Goal: Task Accomplishment & Management: Manage account settings

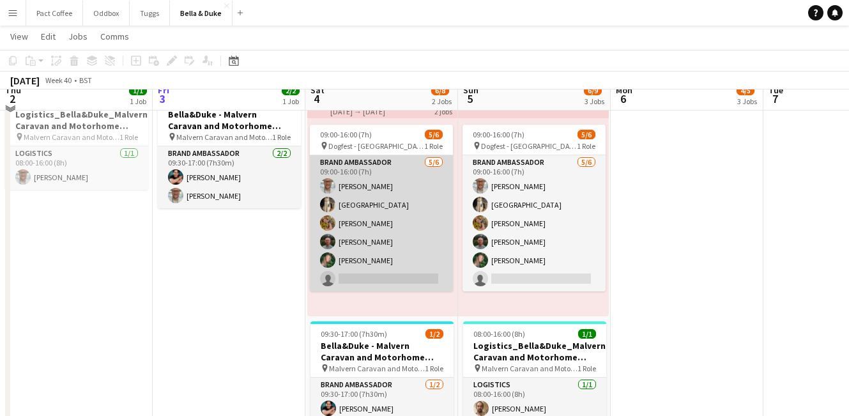
scroll to position [94, 0]
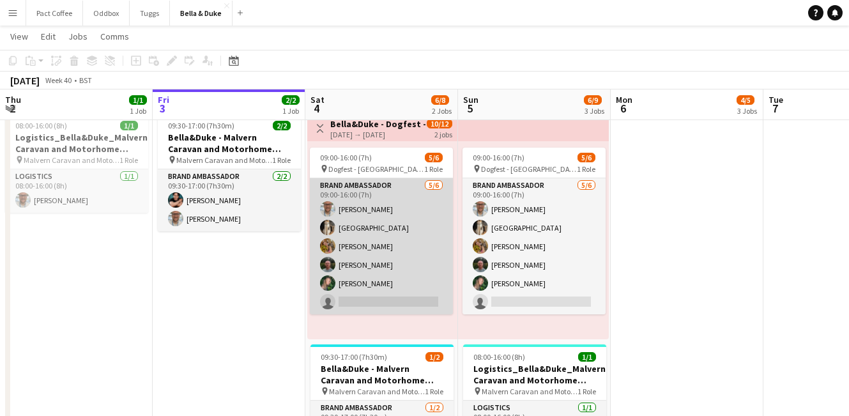
click at [367, 249] on app-card-role "Brand Ambassador [DATE] 09:00-16:00 (7h) [PERSON_NAME] Mat Castle [PERSON_NAME]…" at bounding box center [381, 246] width 143 height 136
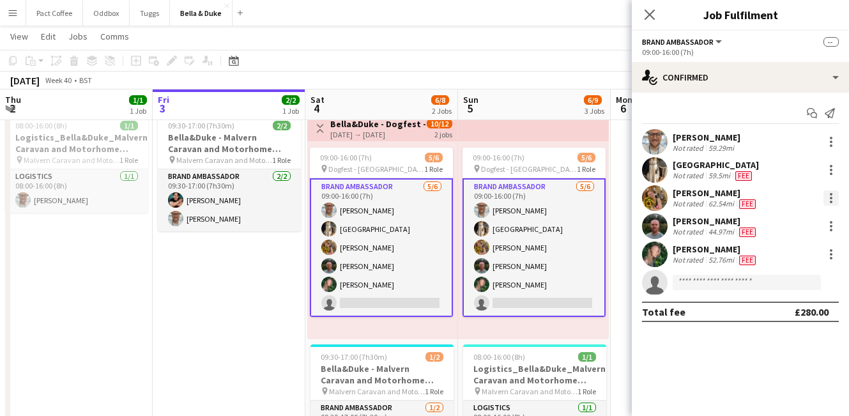
click at [833, 203] on div at bounding box center [831, 197] width 15 height 15
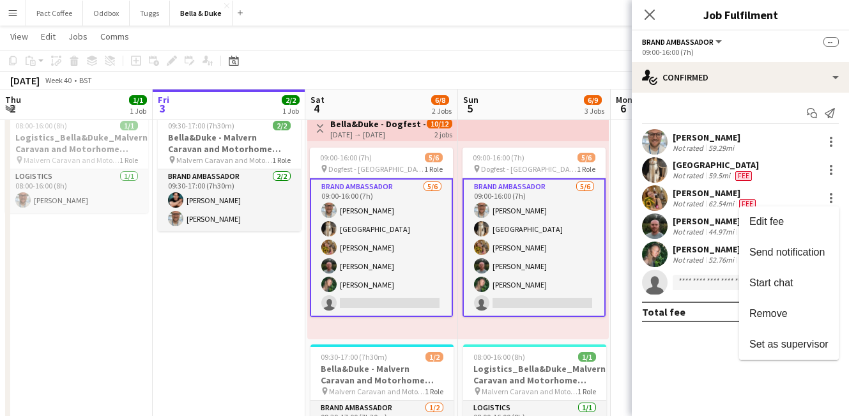
click at [693, 194] on div at bounding box center [424, 208] width 849 height 416
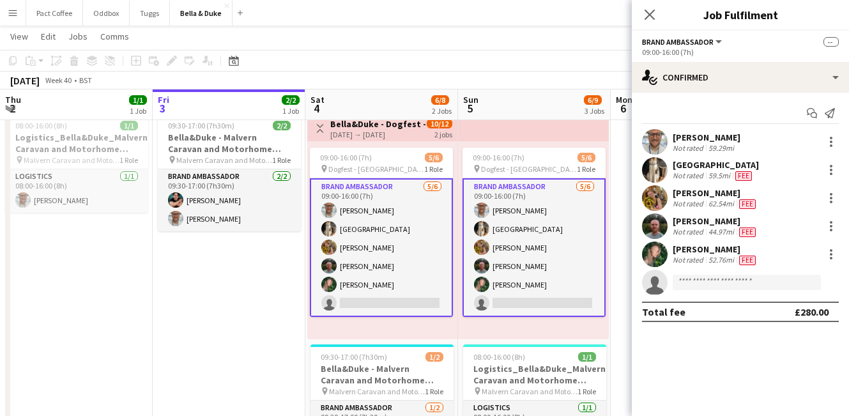
click at [373, 232] on app-card-role "Brand Ambassador [DATE] 09:00-16:00 (7h) [PERSON_NAME] Mat Castle [PERSON_NAME]…" at bounding box center [381, 247] width 143 height 139
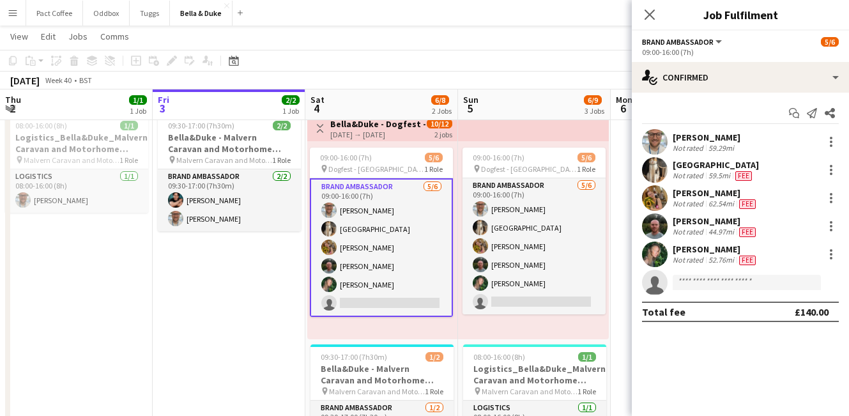
click at [371, 245] on app-card-role "Brand Ambassador [DATE] 09:00-16:00 (7h) [PERSON_NAME] Mat Castle [PERSON_NAME]…" at bounding box center [381, 247] width 143 height 139
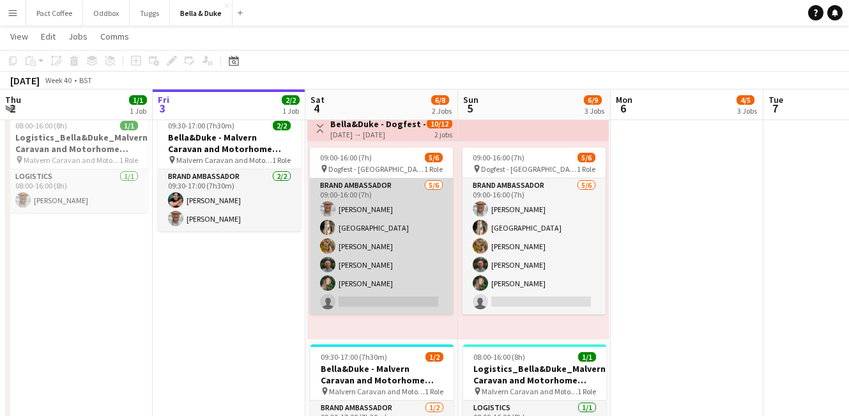
click at [393, 219] on app-card-role "Brand Ambassador [DATE] 09:00-16:00 (7h) [PERSON_NAME] Mat Castle [PERSON_NAME]…" at bounding box center [381, 246] width 143 height 136
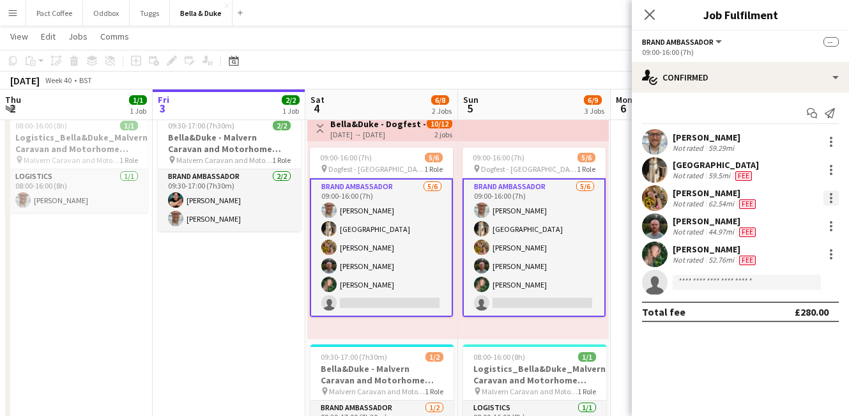
click at [833, 201] on div at bounding box center [831, 197] width 15 height 15
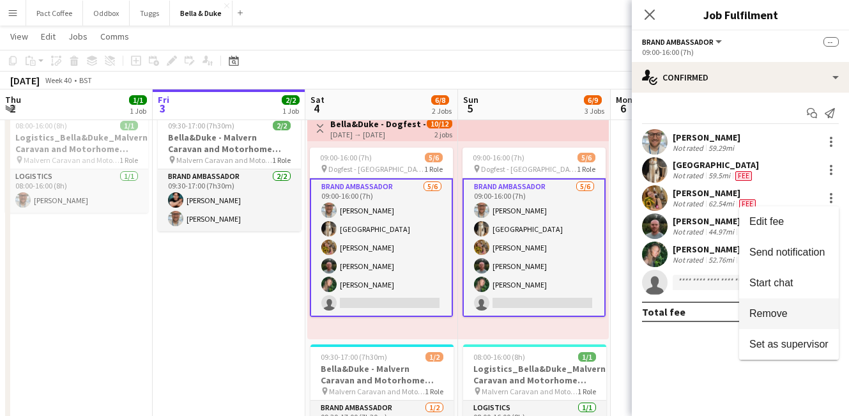
click at [792, 317] on span "Remove" at bounding box center [788, 314] width 79 height 12
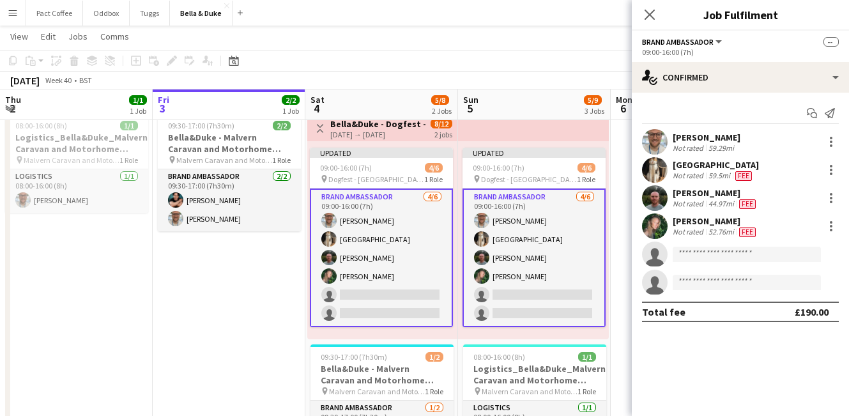
click at [282, 312] on app-date-cell "09:30-17:00 (7h30m) 2/2 [PERSON_NAME] - Malvern Caravan and Motorhome Show pin …" at bounding box center [229, 351] width 153 height 487
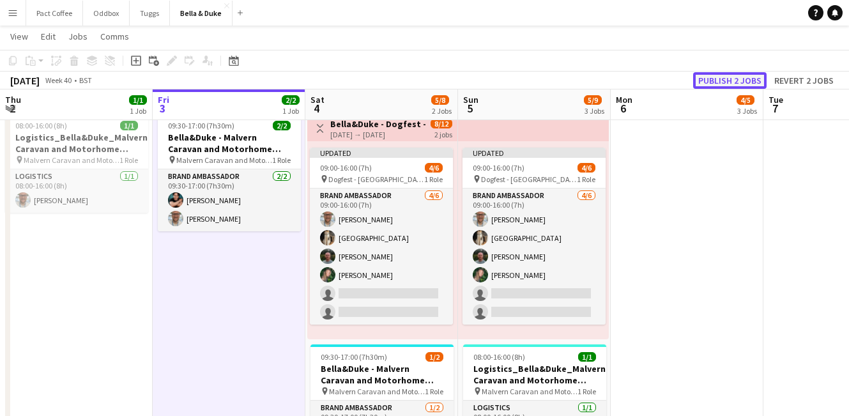
click at [739, 81] on button "Publish 2 jobs" at bounding box center [729, 80] width 73 height 17
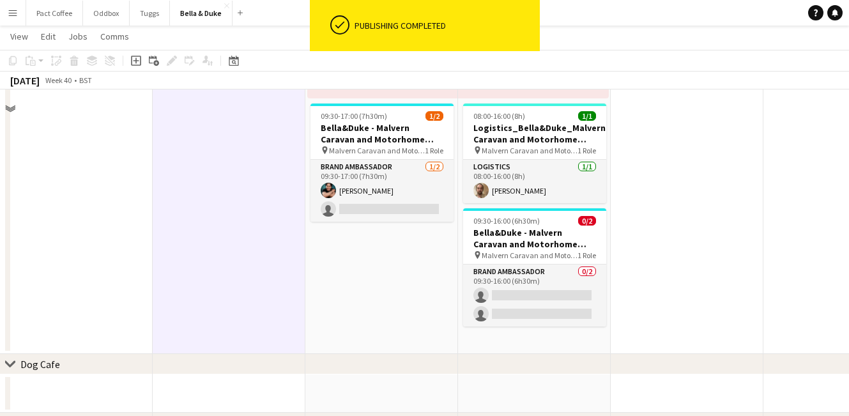
scroll to position [337, 0]
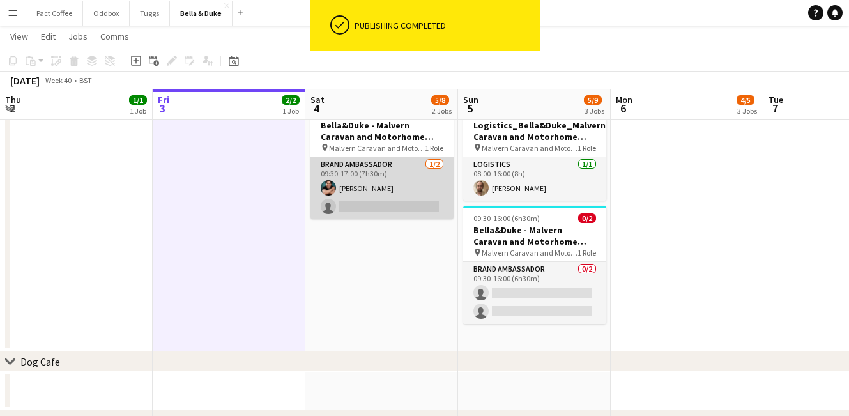
click at [423, 205] on app-card-role "Brand Ambassador [DATE] 09:30-17:00 (7h30m) [PERSON_NAME] single-neutral-actions" at bounding box center [382, 188] width 143 height 62
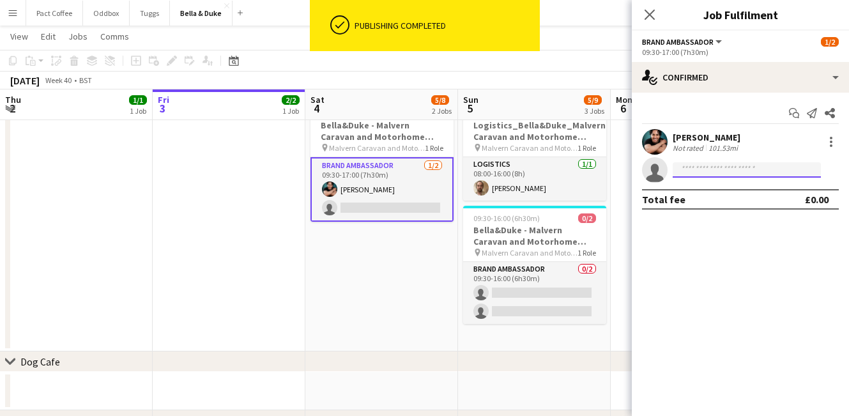
click at [728, 169] on input at bounding box center [747, 169] width 148 height 15
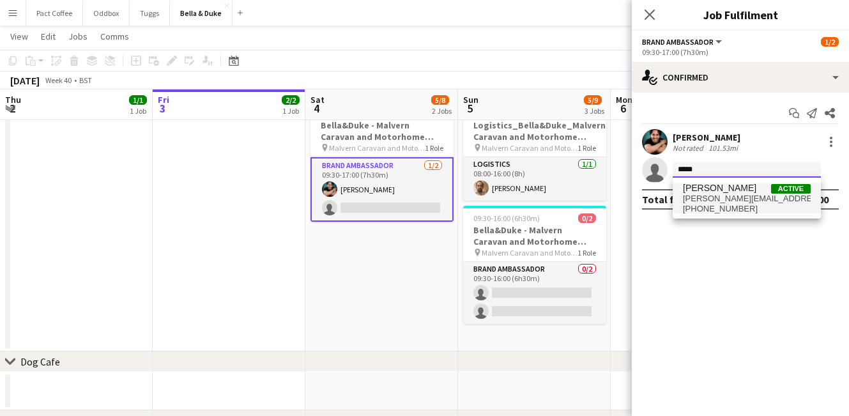
type input "*****"
click at [763, 202] on span "[PERSON_NAME][EMAIL_ADDRESS][PERSON_NAME][DOMAIN_NAME]" at bounding box center [747, 199] width 128 height 10
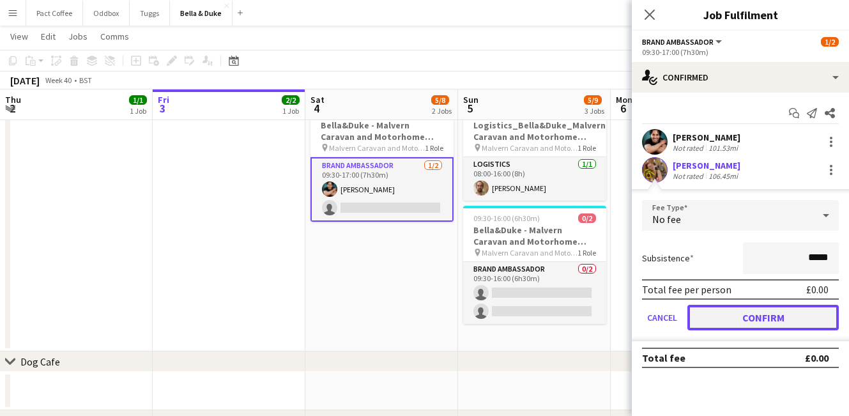
click at [764, 313] on button "Confirm" at bounding box center [762, 318] width 151 height 26
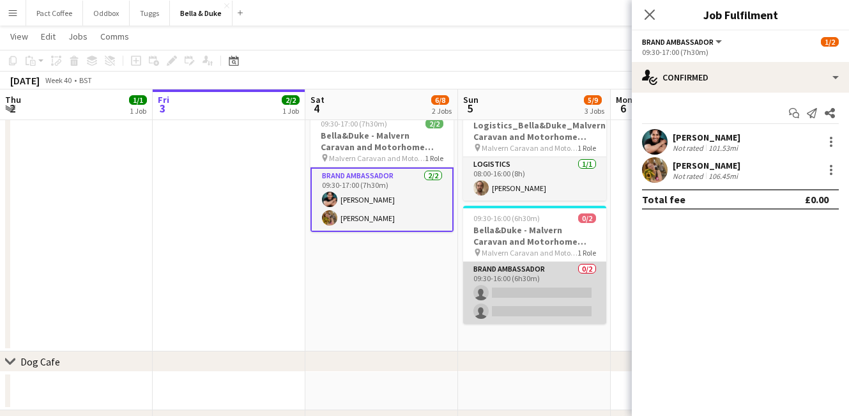
click at [576, 291] on app-card-role "Brand Ambassador 0/2 09:30-16:00 (6h30m) single-neutral-actions single-neutral-…" at bounding box center [534, 293] width 143 height 62
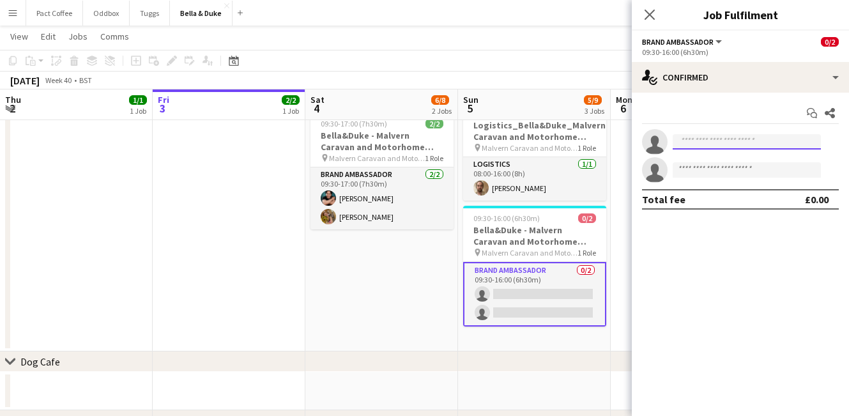
click at [742, 146] on input at bounding box center [747, 141] width 148 height 15
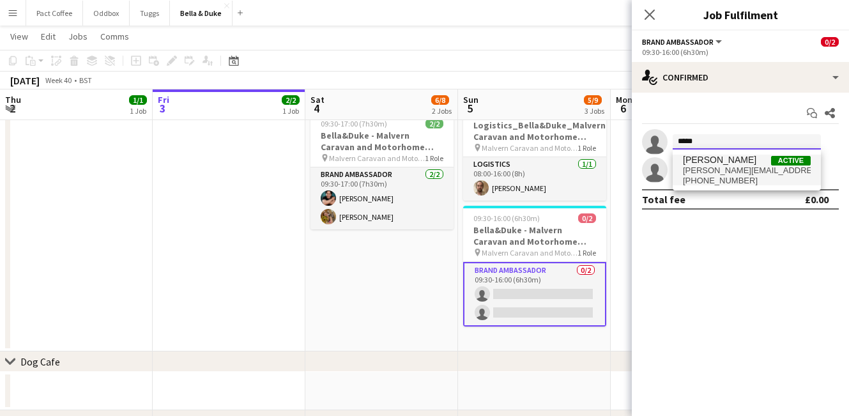
type input "*****"
click at [742, 169] on span "[PERSON_NAME][EMAIL_ADDRESS][PERSON_NAME][DOMAIN_NAME]" at bounding box center [747, 170] width 128 height 10
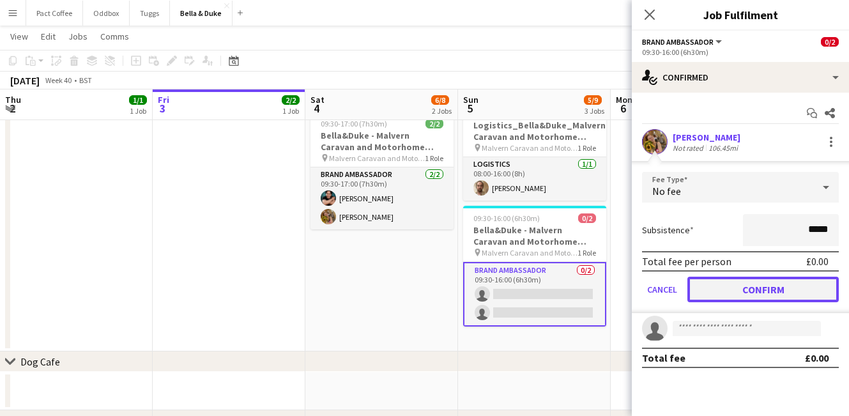
click at [716, 288] on button "Confirm" at bounding box center [762, 290] width 151 height 26
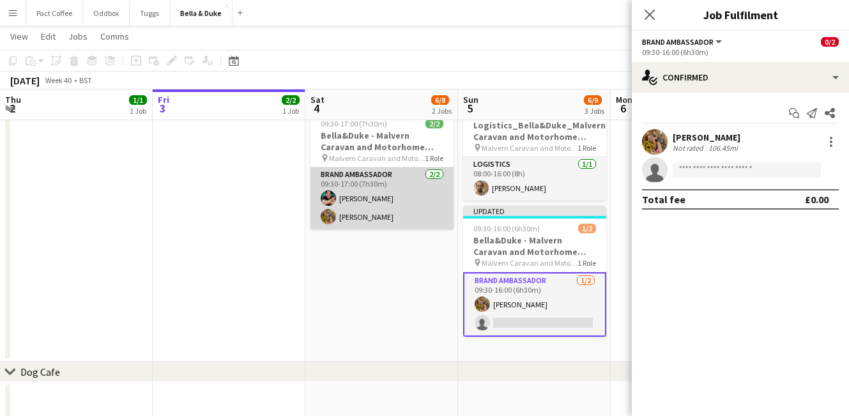
click at [383, 220] on app-card-role "Brand Ambassador [DATE] 09:30-17:00 (7h30m) [PERSON_NAME] [PERSON_NAME]" at bounding box center [382, 198] width 143 height 62
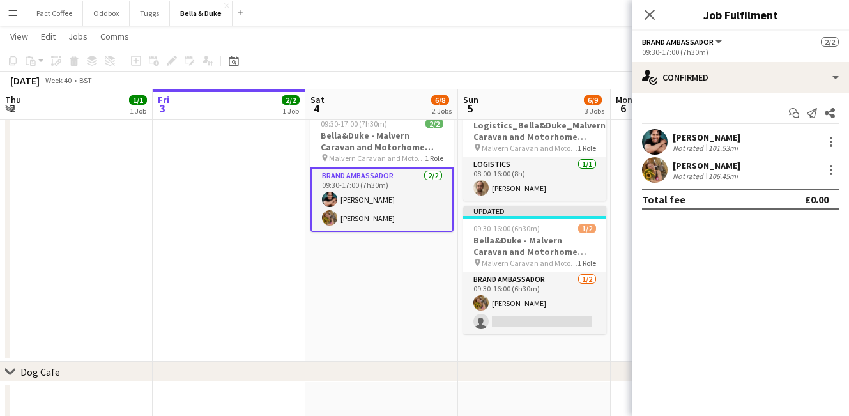
click at [378, 292] on app-date-cell "Toggle View [PERSON_NAME] - Dogfest - [GEOGRAPHIC_DATA] (Team 1) [DATE] → [DATE…" at bounding box center [381, 113] width 153 height 497
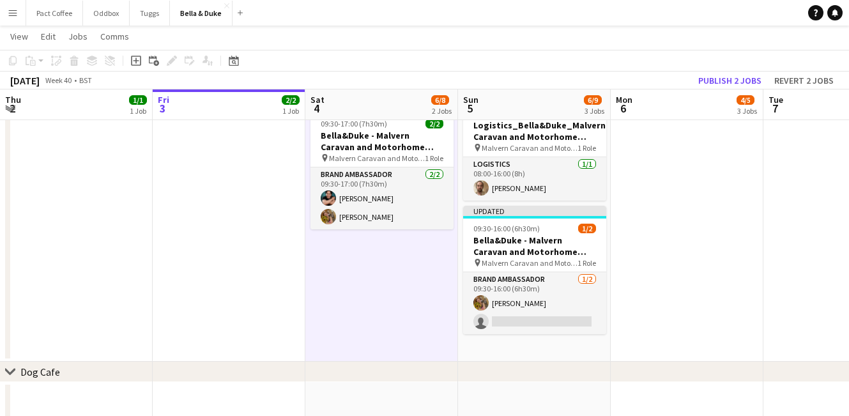
click at [753, 71] on div "Copy Paste Paste Command V Paste with crew Command Shift V Paste linked Job [GE…" at bounding box center [424, 70] width 849 height 40
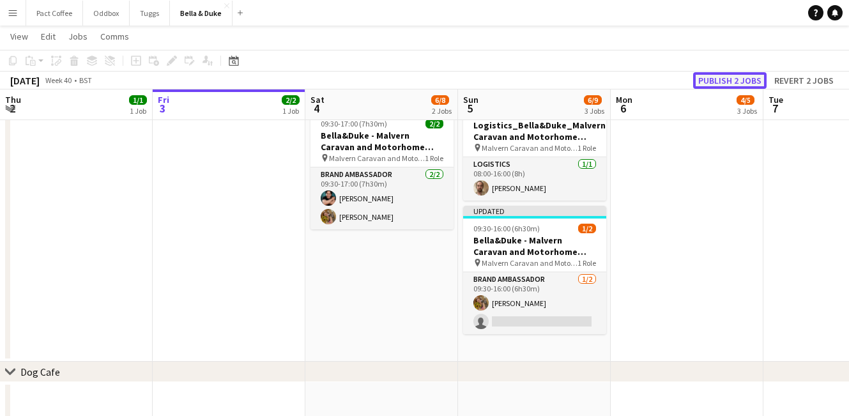
click at [750, 78] on button "Publish 2 jobs" at bounding box center [729, 80] width 73 height 17
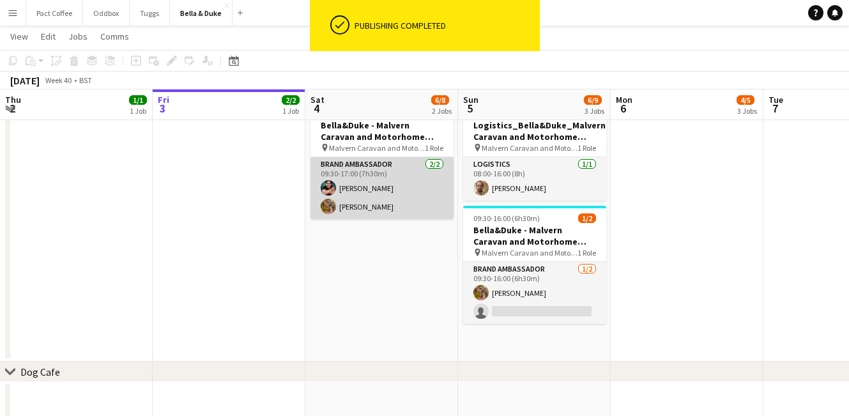
click at [341, 213] on app-card-role "Brand Ambassador [DATE] 09:30-17:00 (7h30m) [PERSON_NAME] [PERSON_NAME]" at bounding box center [382, 188] width 143 height 62
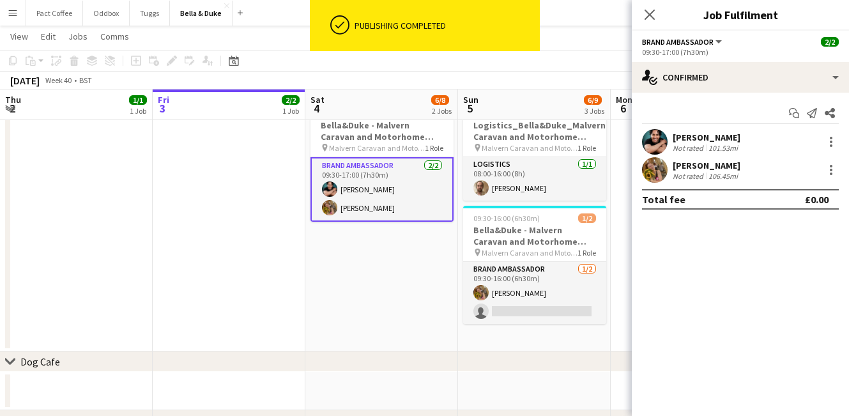
click at [725, 183] on app-confirmed-crew "[PERSON_NAME] Not rated 101.53mi [PERSON_NAME] Not rated 106.45mi Total fee £0.…" at bounding box center [740, 169] width 217 height 81
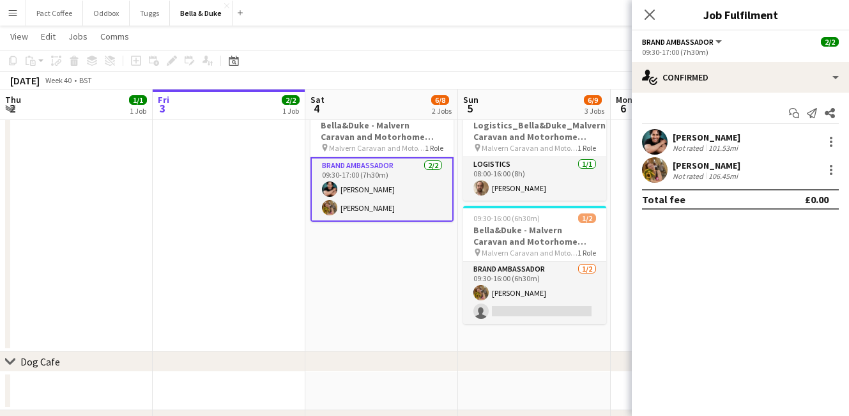
click at [725, 176] on div "106.45mi" at bounding box center [723, 176] width 35 height 10
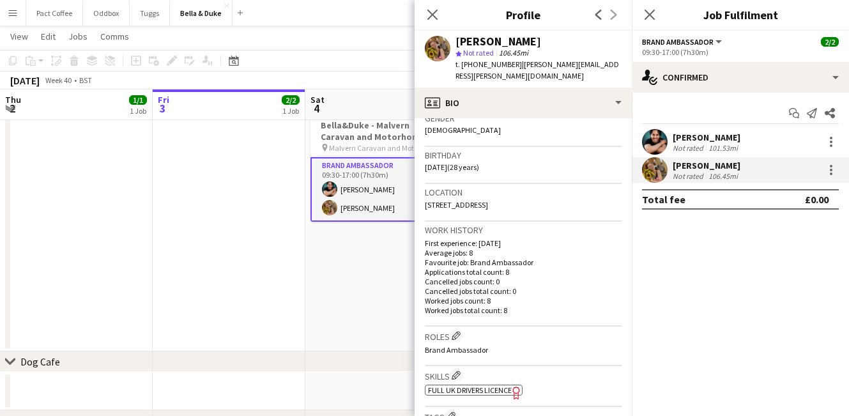
scroll to position [213, 0]
click at [484, 200] on span "[STREET_ADDRESS]" at bounding box center [456, 202] width 63 height 10
copy span "[STREET_ADDRESS]"
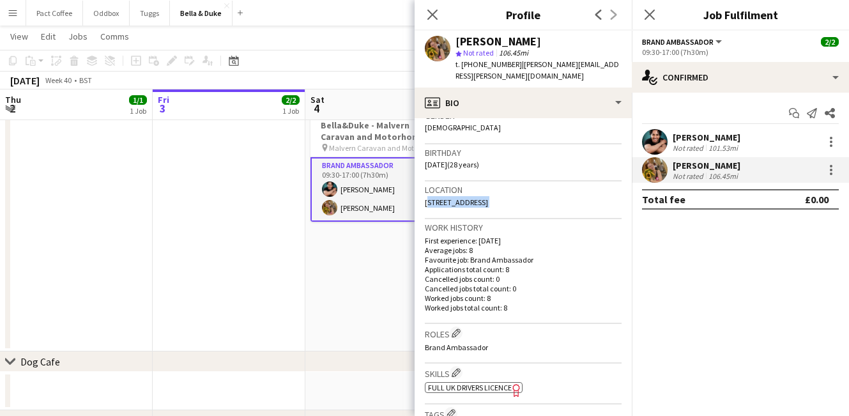
click at [346, 257] on app-date-cell "Toggle View [PERSON_NAME] - Dogfest - [GEOGRAPHIC_DATA] (Team 1) [DATE] → [DATE…" at bounding box center [381, 108] width 153 height 487
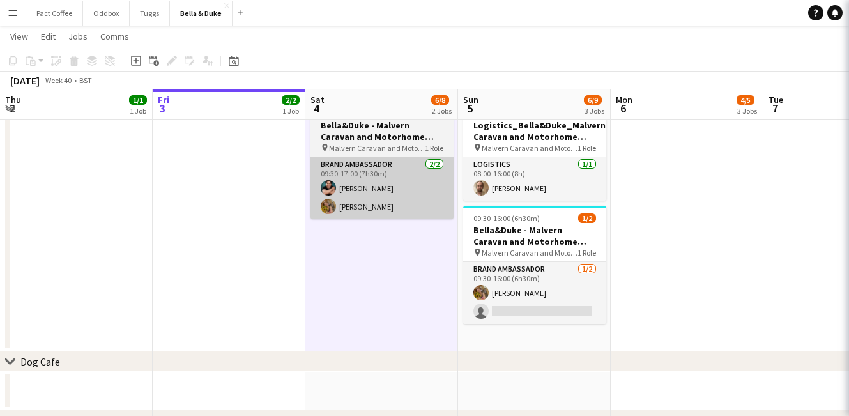
click at [364, 215] on app-card-role "Brand Ambassador [DATE] 09:30-17:00 (7h30m) [PERSON_NAME] [PERSON_NAME]" at bounding box center [382, 188] width 143 height 62
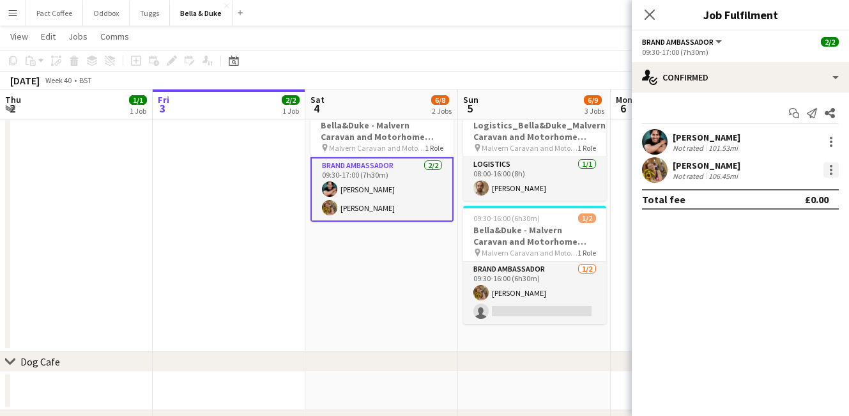
click at [827, 174] on div at bounding box center [831, 169] width 15 height 15
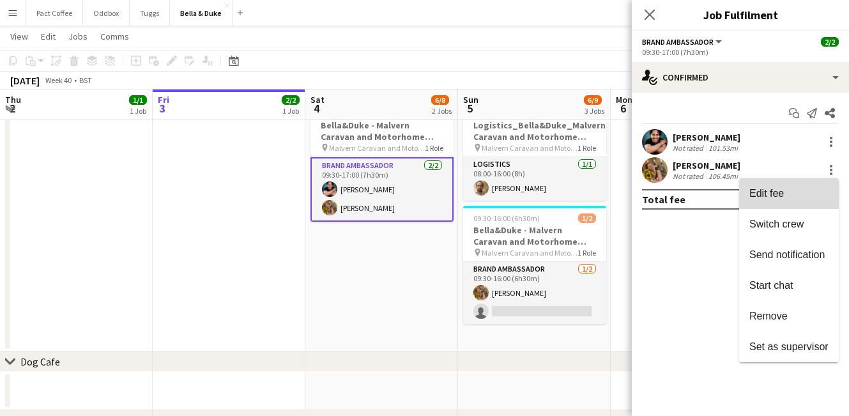
click at [796, 196] on span "Edit fee" at bounding box center [788, 194] width 79 height 12
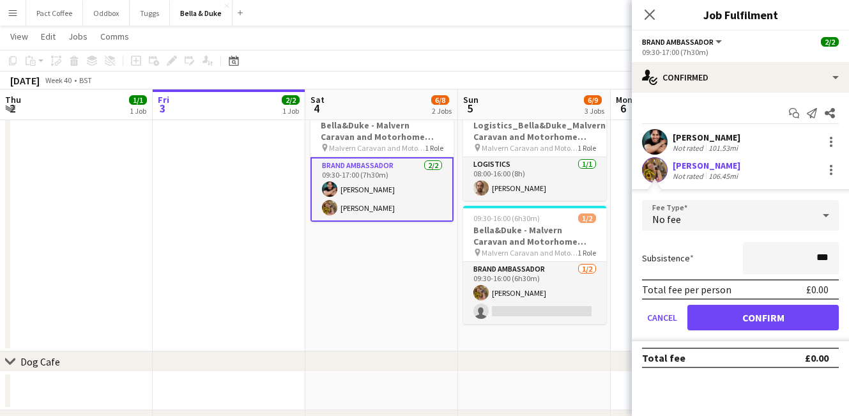
type input "**"
type input "***"
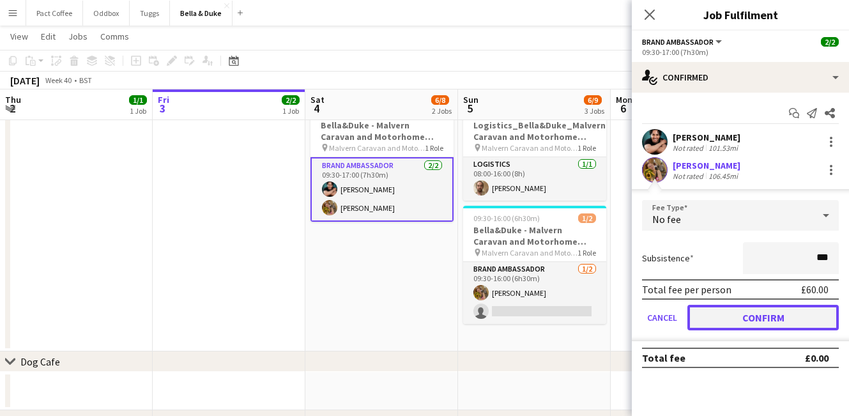
click at [825, 323] on button "Confirm" at bounding box center [762, 318] width 151 height 26
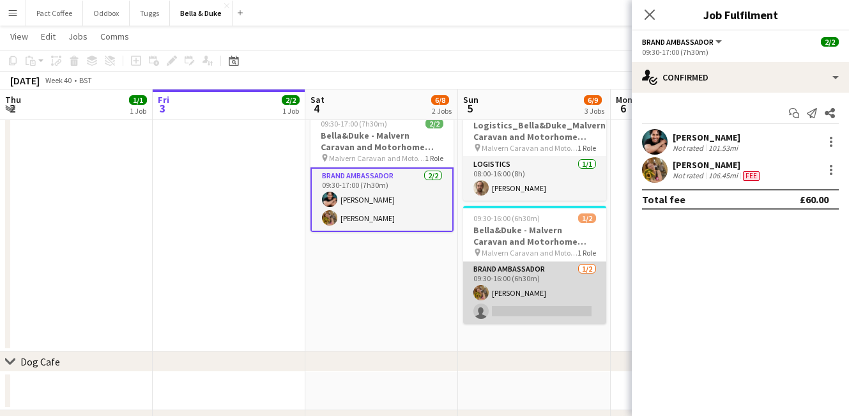
click at [580, 308] on app-card-role "Brand Ambassador [DATE] 09:30-16:00 (6h30m) [PERSON_NAME] single-neutral-actions" at bounding box center [534, 293] width 143 height 62
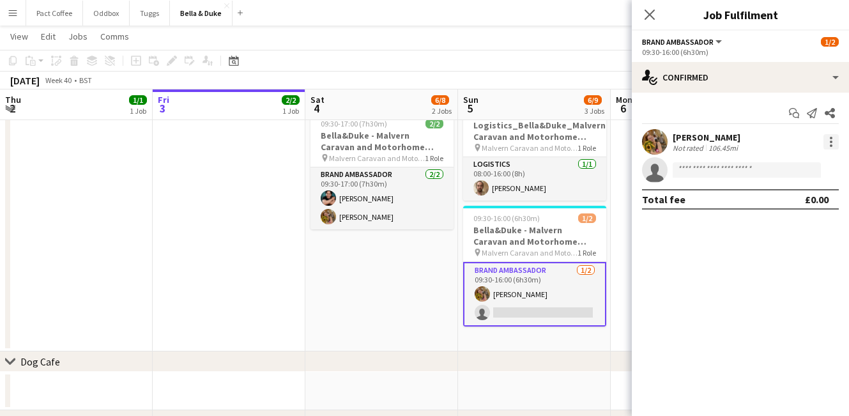
click at [827, 143] on div at bounding box center [831, 141] width 15 height 15
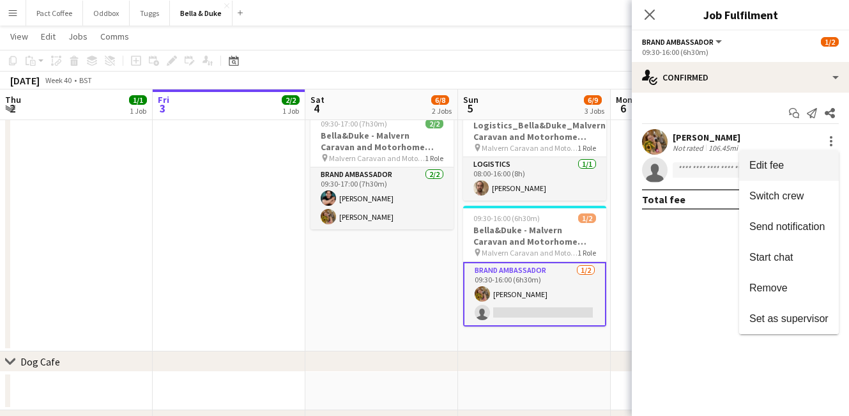
click at [774, 162] on span "Edit fee" at bounding box center [766, 165] width 35 height 11
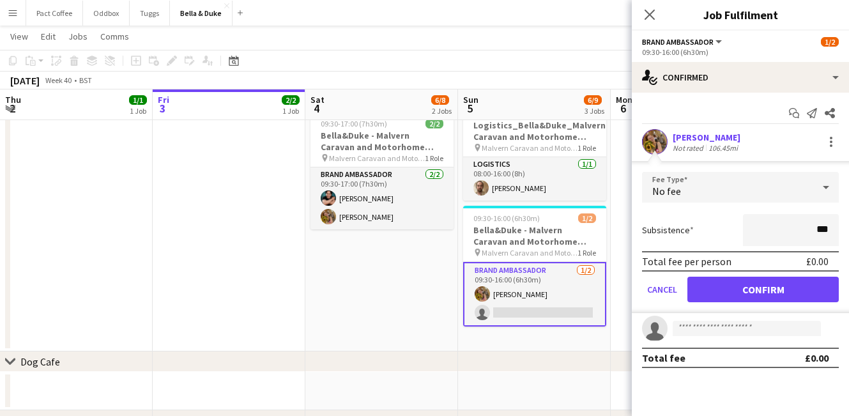
type input "**"
type input "***"
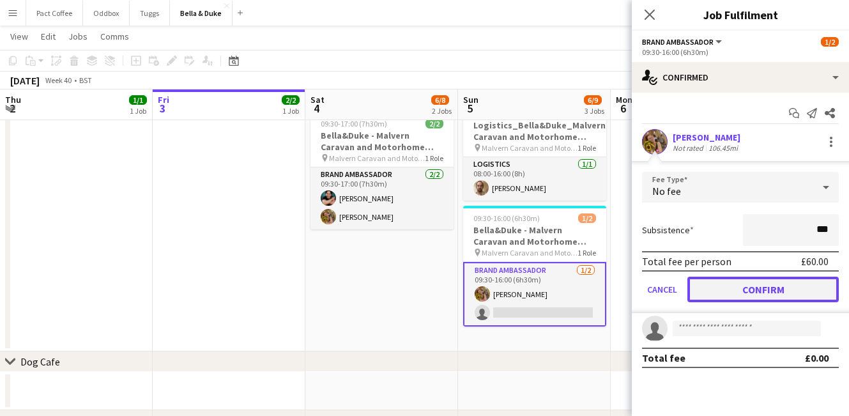
click at [827, 295] on button "Confirm" at bounding box center [762, 290] width 151 height 26
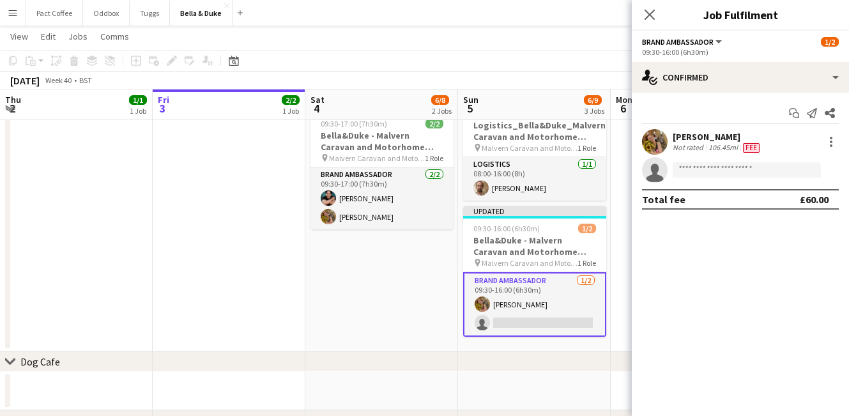
click at [373, 290] on app-date-cell "Toggle View [PERSON_NAME] - Dogfest - [GEOGRAPHIC_DATA] (Team 1) [DATE] → [DATE…" at bounding box center [381, 108] width 153 height 487
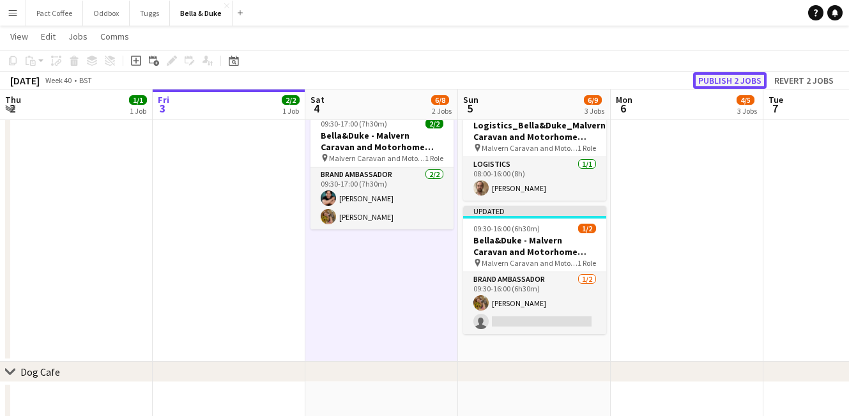
click at [742, 73] on button "Publish 2 jobs" at bounding box center [729, 80] width 73 height 17
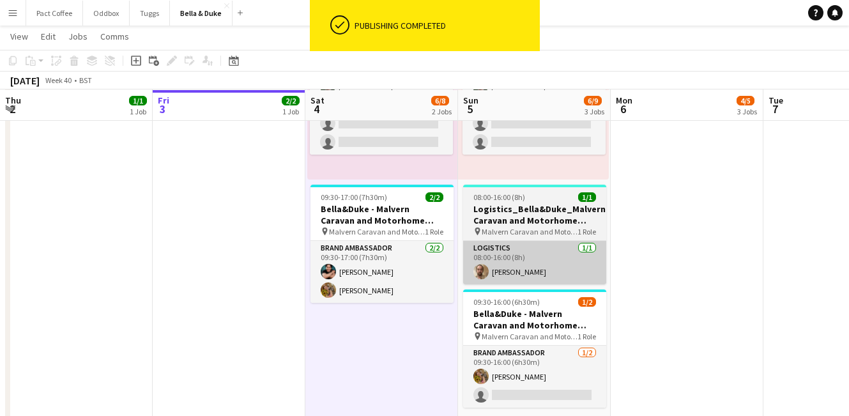
scroll to position [254, 0]
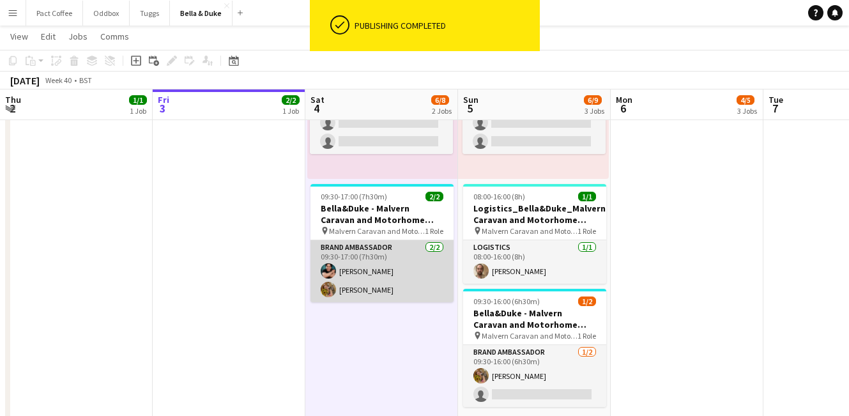
click at [344, 286] on app-card-role "Brand Ambassador [DATE] 09:30-17:00 (7h30m) [PERSON_NAME] [PERSON_NAME]" at bounding box center [382, 271] width 143 height 62
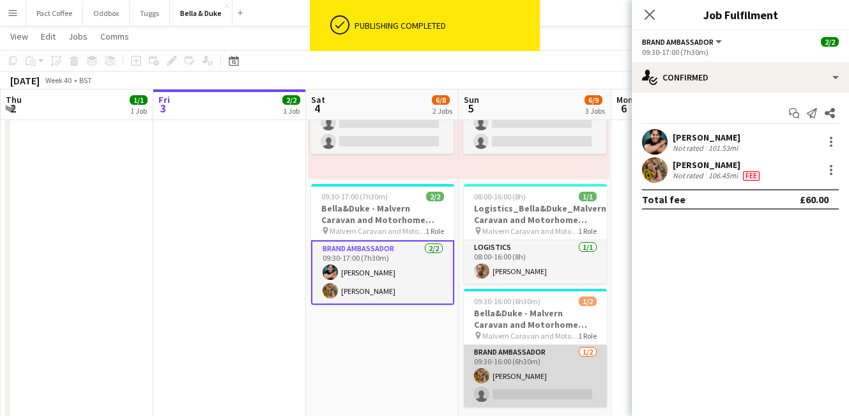
click at [545, 380] on app-card-role "Brand Ambassador [DATE] 09:30-16:00 (6h30m) [PERSON_NAME] single-neutral-actions" at bounding box center [535, 376] width 143 height 62
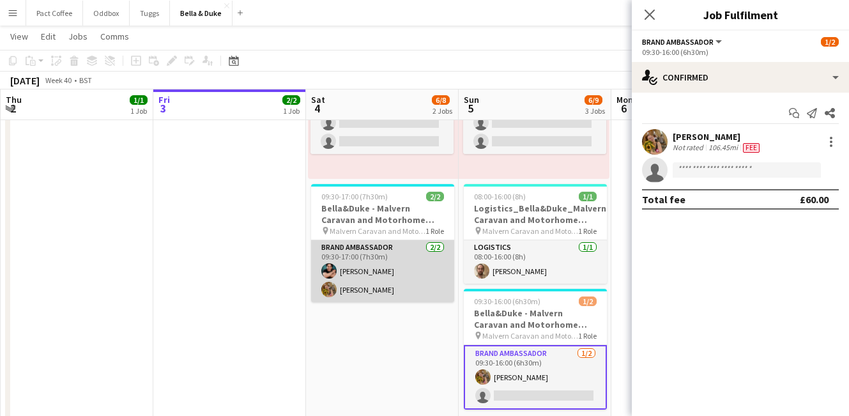
click at [378, 279] on app-card-role "Brand Ambassador [DATE] 09:30-17:00 (7h30m) [PERSON_NAME] [PERSON_NAME]" at bounding box center [382, 271] width 143 height 62
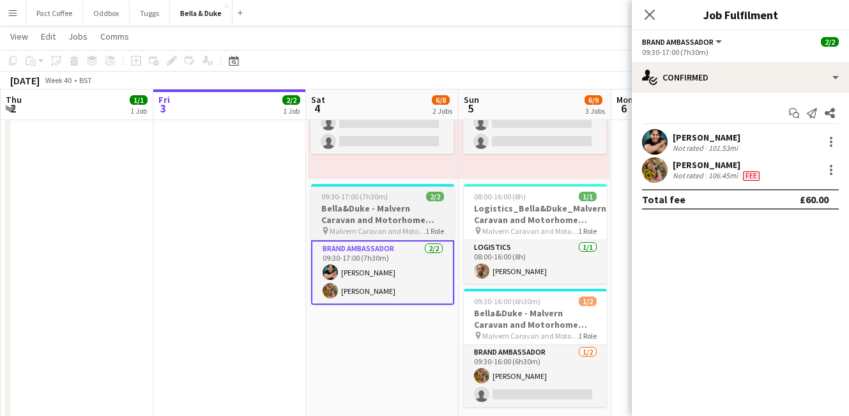
click at [377, 213] on h3 "Bella&Duke - Malvern Caravan and Motorhome Show" at bounding box center [382, 214] width 143 height 23
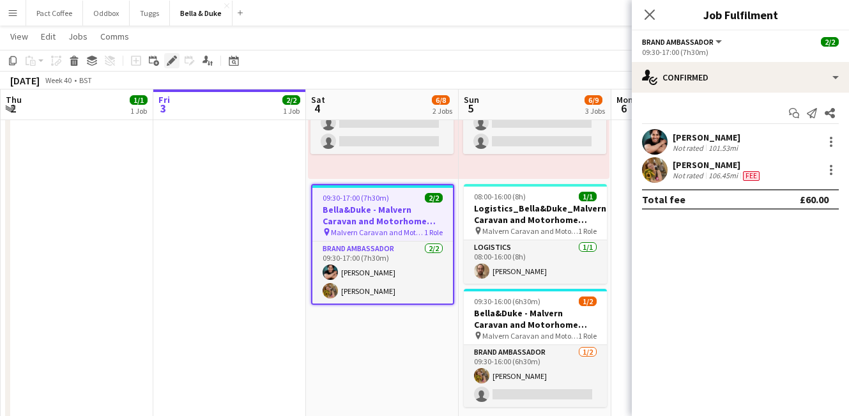
click at [171, 59] on icon at bounding box center [171, 61] width 7 height 7
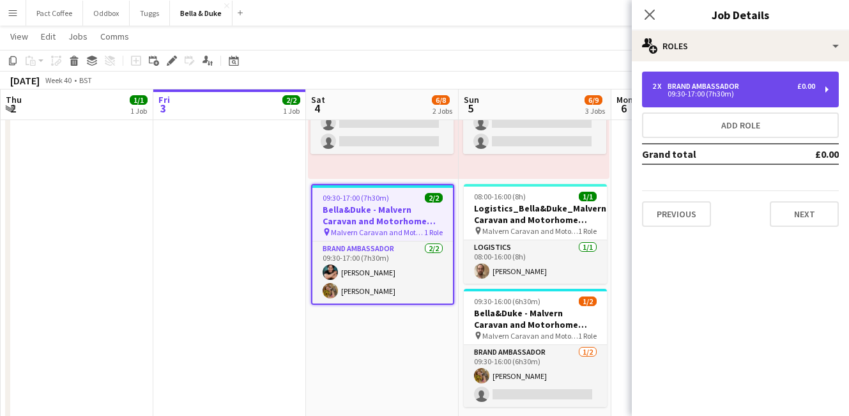
click at [722, 91] on div "09:30-17:00 (7h30m)" at bounding box center [733, 94] width 163 height 6
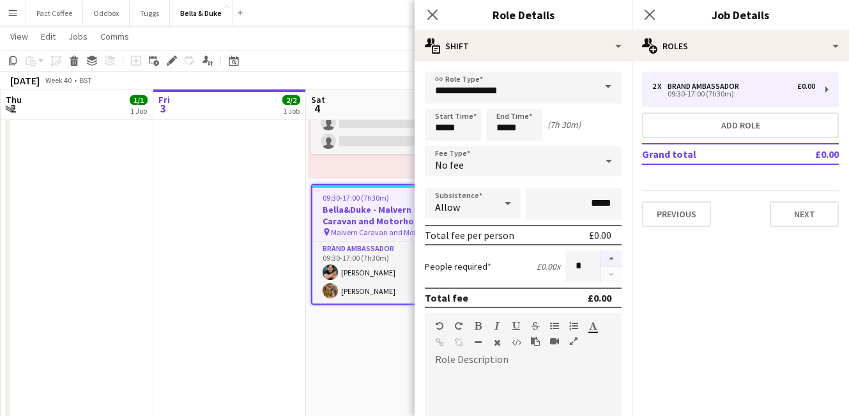
click at [613, 261] on button "button" at bounding box center [611, 258] width 20 height 17
type input "*"
click at [387, 330] on app-date-cell "Toggle View [PERSON_NAME] - Dogfest - [GEOGRAPHIC_DATA] (Team 1) [DATE] → [DATE…" at bounding box center [382, 191] width 153 height 487
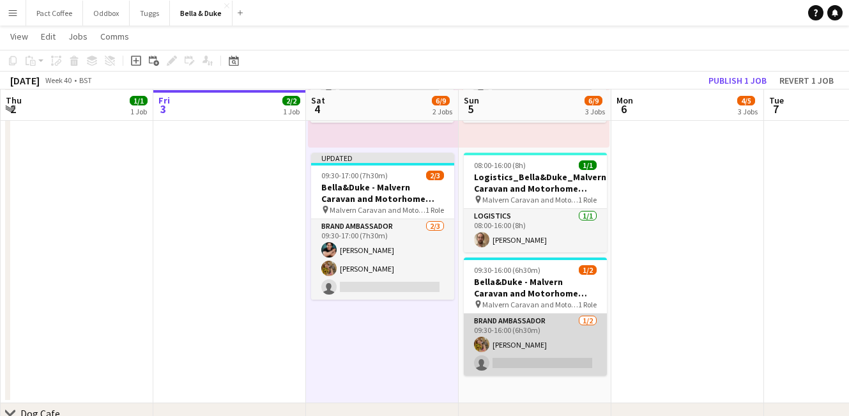
scroll to position [286, 0]
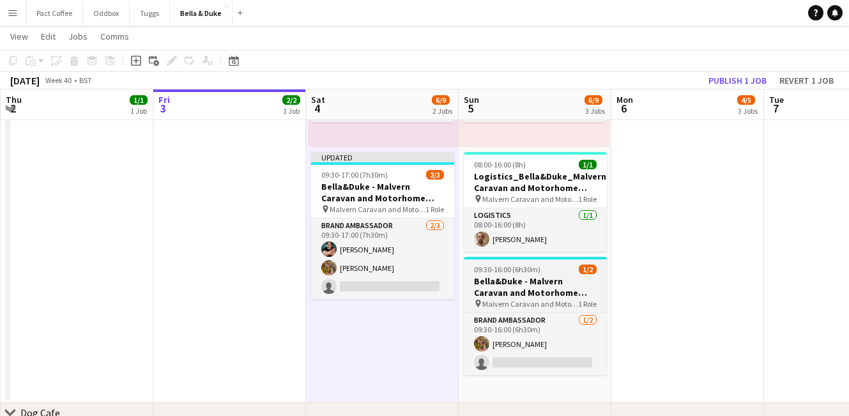
click at [526, 279] on h3 "Bella&Duke - Malvern Caravan and Motorhome Show" at bounding box center [535, 286] width 143 height 23
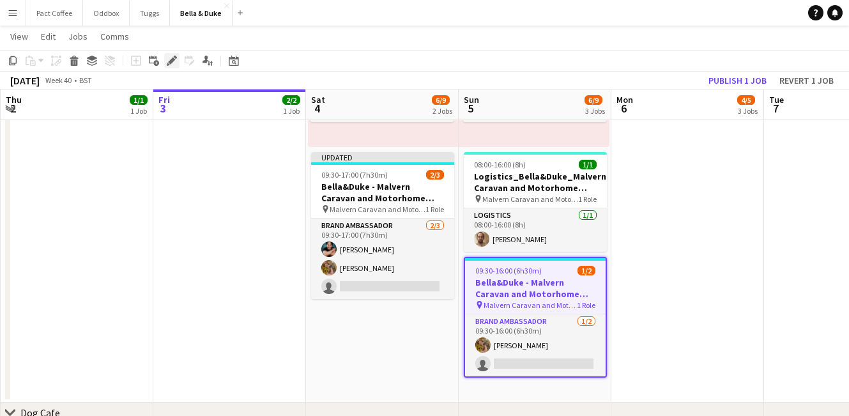
click at [168, 62] on icon at bounding box center [171, 61] width 7 height 7
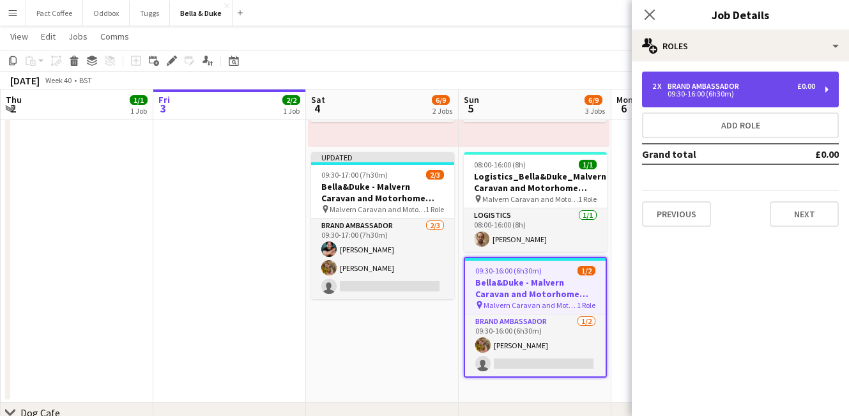
click at [720, 91] on div "09:30-16:00 (6h30m)" at bounding box center [733, 94] width 163 height 6
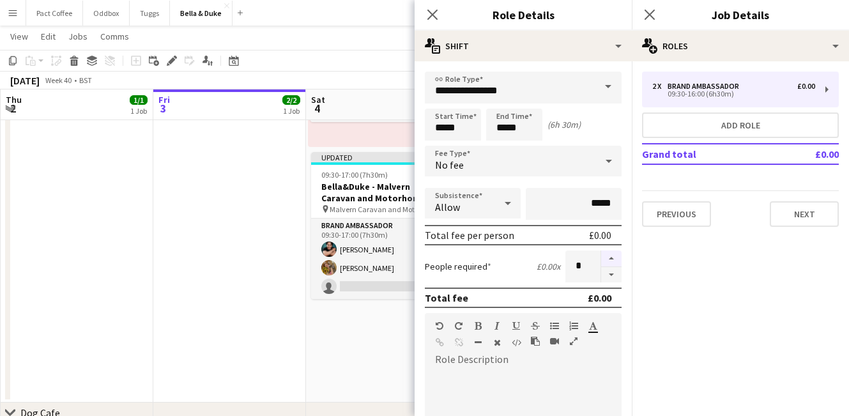
click at [611, 260] on button "button" at bounding box center [611, 258] width 20 height 17
type input "*"
click at [398, 326] on app-date-cell "Toggle View [PERSON_NAME] - Dogfest - [GEOGRAPHIC_DATA] (Team 1) [DATE] → [DATE…" at bounding box center [382, 159] width 153 height 487
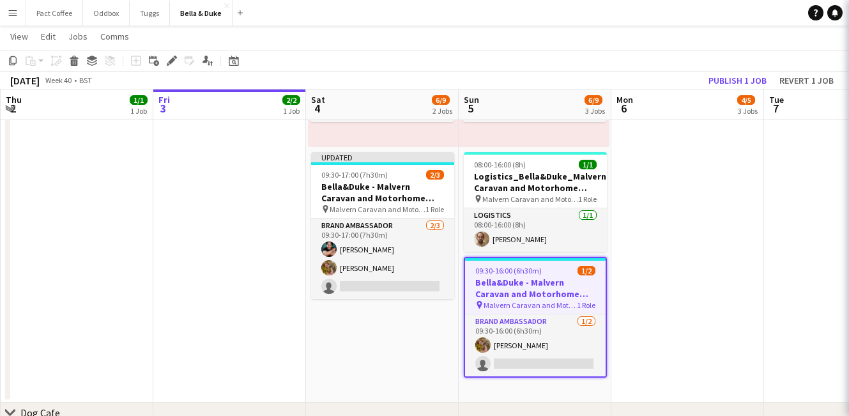
scroll to position [0, 305]
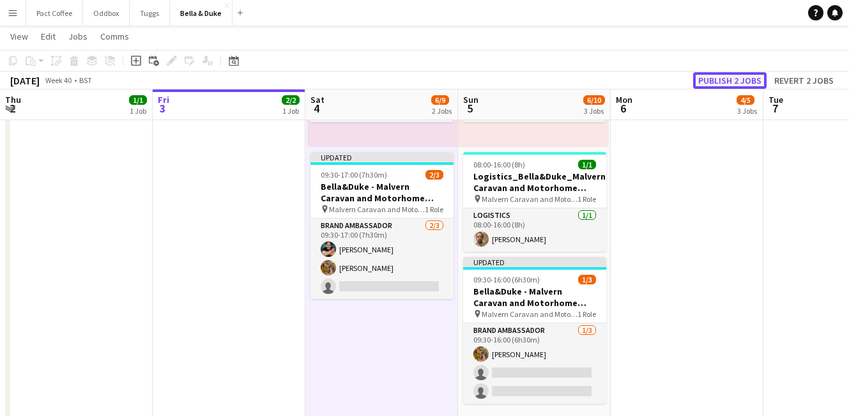
click at [731, 81] on button "Publish 2 jobs" at bounding box center [729, 80] width 73 height 17
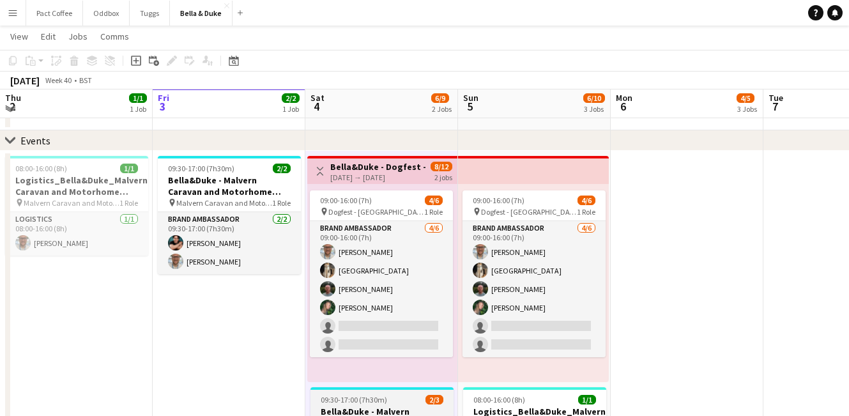
scroll to position [49, 0]
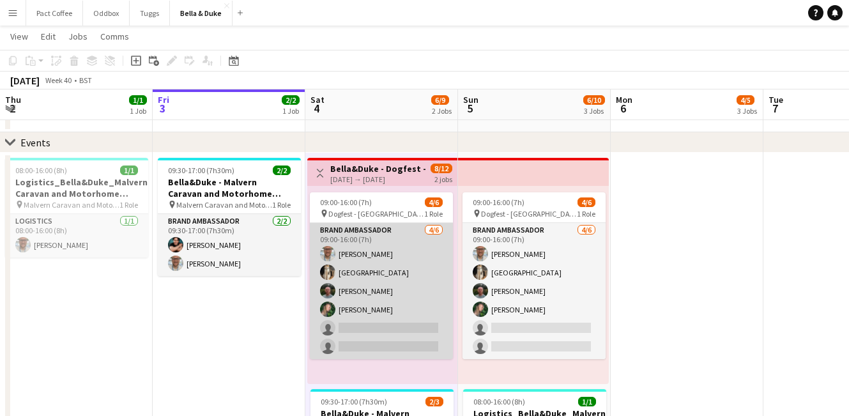
click at [362, 305] on app-card-role "Brand Ambassador [DATE] 09:00-16:00 (7h) [PERSON_NAME] Mat Castle [PERSON_NAME]…" at bounding box center [381, 291] width 143 height 136
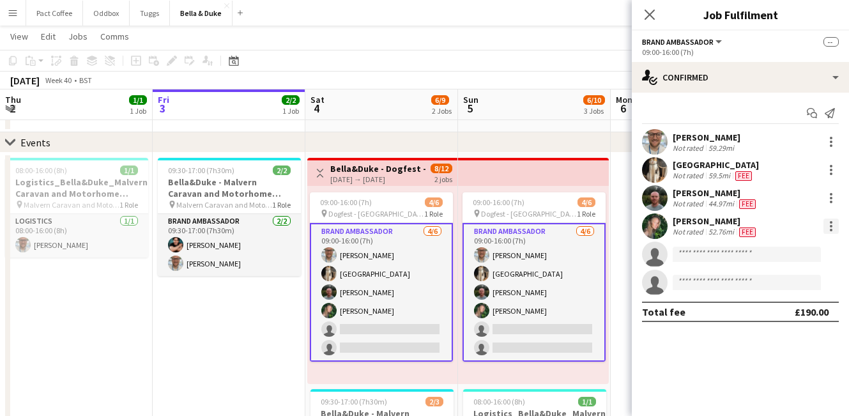
click at [829, 227] on div at bounding box center [831, 226] width 15 height 15
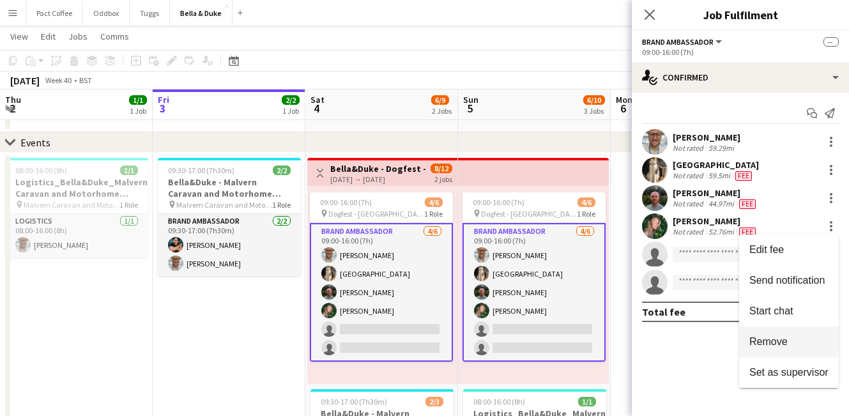
click at [774, 336] on span "Remove" at bounding box center [768, 341] width 38 height 11
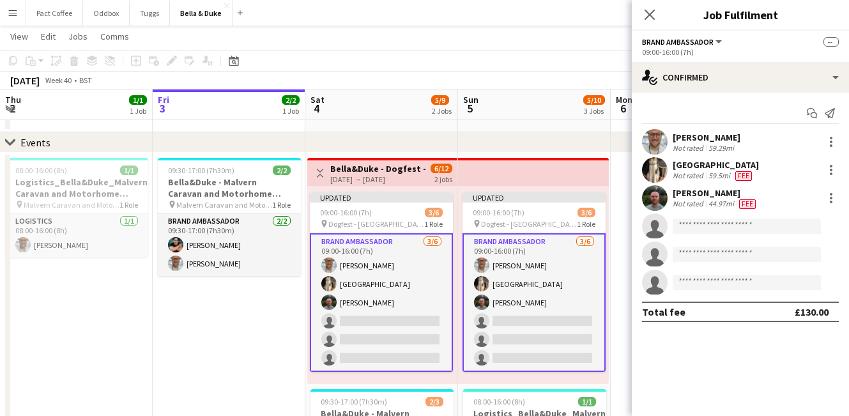
click at [620, 300] on app-date-cell at bounding box center [687, 405] width 153 height 505
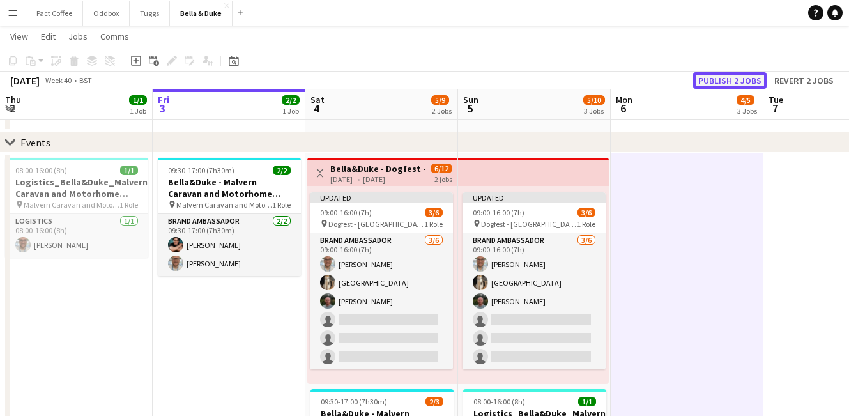
click at [749, 78] on button "Publish 2 jobs" at bounding box center [729, 80] width 73 height 17
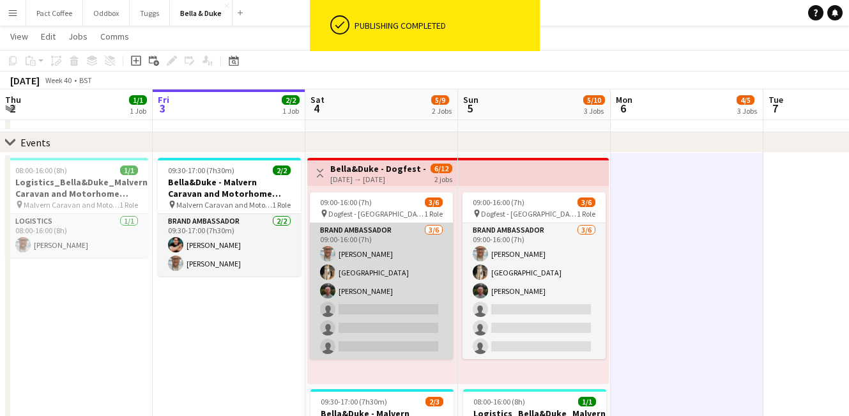
click at [365, 275] on app-card-role "Brand Ambassador [DATE] 09:00-16:00 (7h) [PERSON_NAME] Mat Castle [PERSON_NAME]…" at bounding box center [381, 291] width 143 height 136
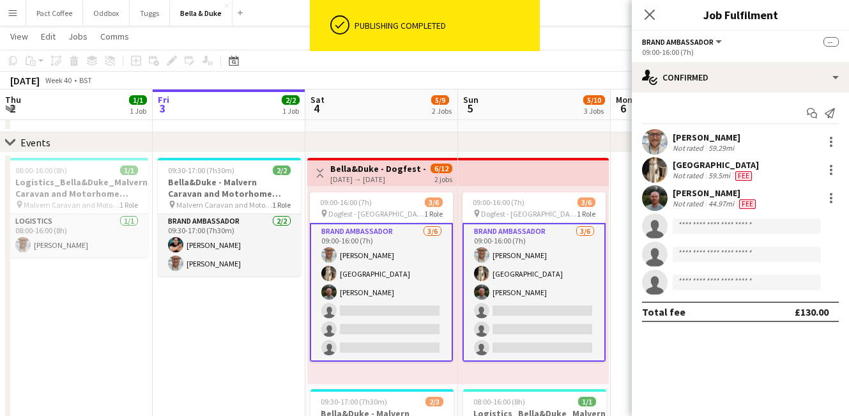
click at [371, 254] on app-card-role "Brand Ambassador [DATE] 09:00-16:00 (7h) [PERSON_NAME] Mat Castle [PERSON_NAME]…" at bounding box center [381, 292] width 143 height 139
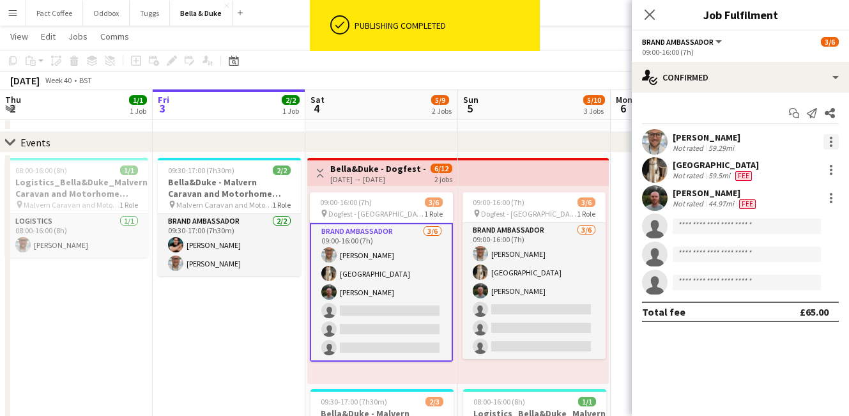
click at [827, 142] on div at bounding box center [831, 141] width 15 height 15
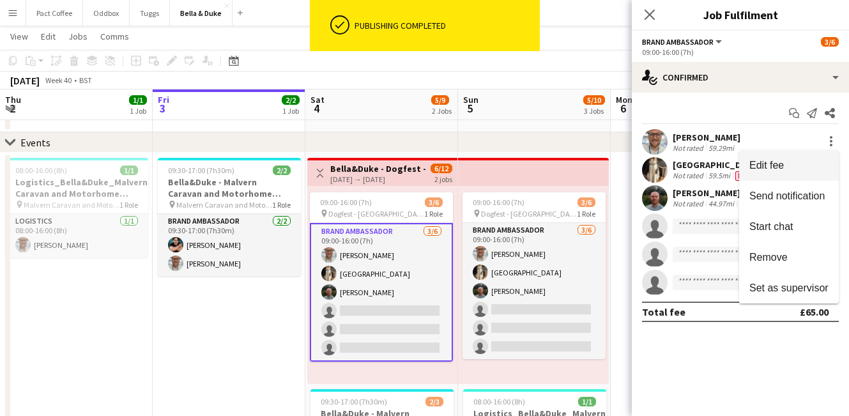
click at [783, 171] on button "Edit fee" at bounding box center [789, 165] width 100 height 31
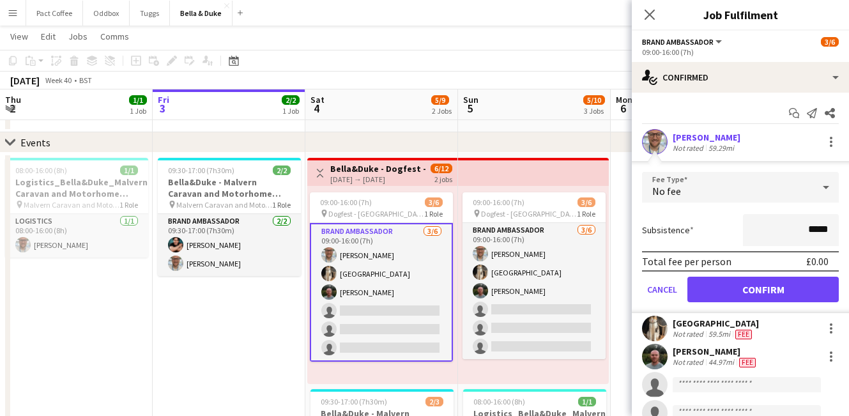
click at [381, 256] on app-card-role "Brand Ambassador [DATE] 09:00-16:00 (7h) [PERSON_NAME] Mat Castle [PERSON_NAME]…" at bounding box center [381, 292] width 143 height 139
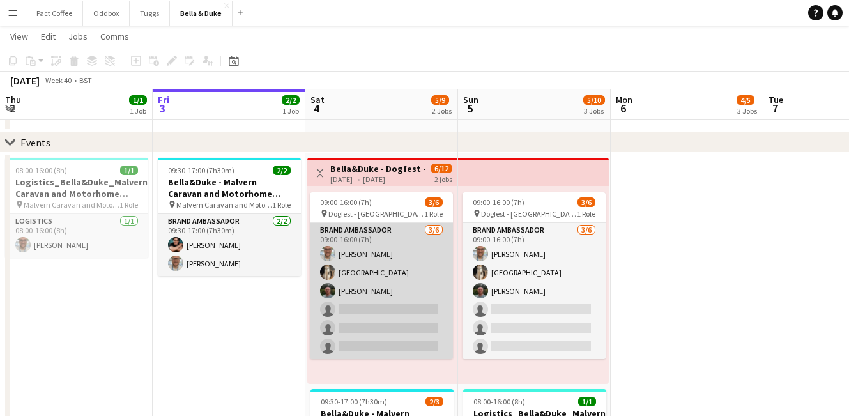
click at [372, 245] on app-card-role "Brand Ambassador [DATE] 09:00-16:00 (7h) [PERSON_NAME] Mat Castle [PERSON_NAME]…" at bounding box center [381, 291] width 143 height 136
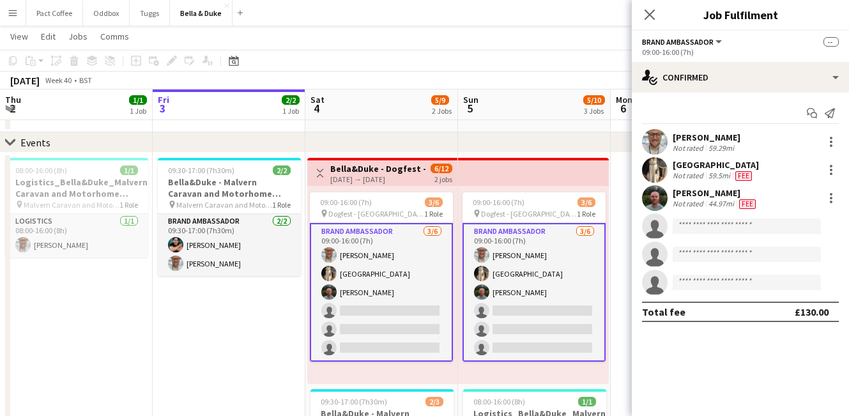
click at [273, 311] on app-date-cell "09:30-17:00 (7h30m) 2/2 [PERSON_NAME] - Malvern Caravan and Motorhome Show pin …" at bounding box center [229, 405] width 153 height 505
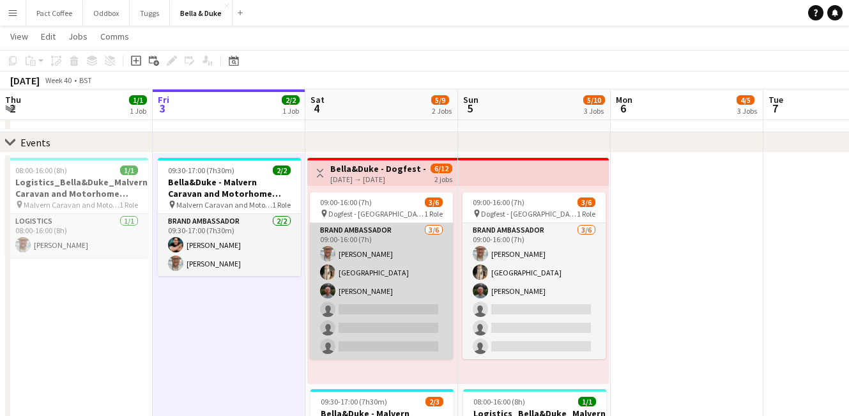
click at [371, 259] on app-card-role "Brand Ambassador [DATE] 09:00-16:00 (7h) [PERSON_NAME] Mat Castle [PERSON_NAME]…" at bounding box center [381, 291] width 143 height 136
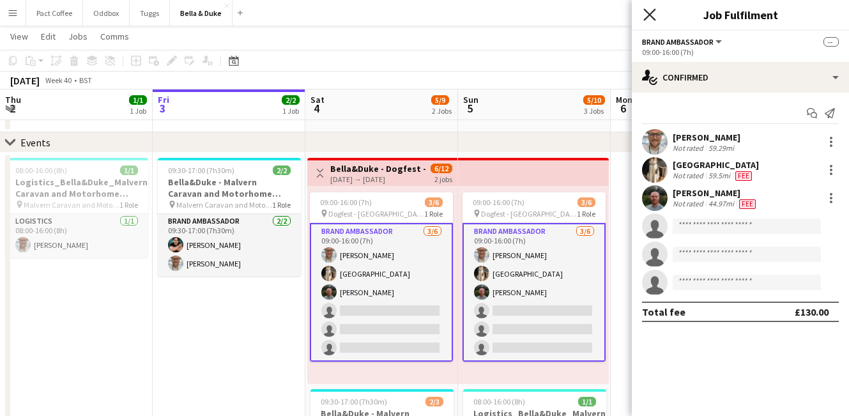
click at [651, 14] on icon "Close pop-in" at bounding box center [649, 14] width 12 height 12
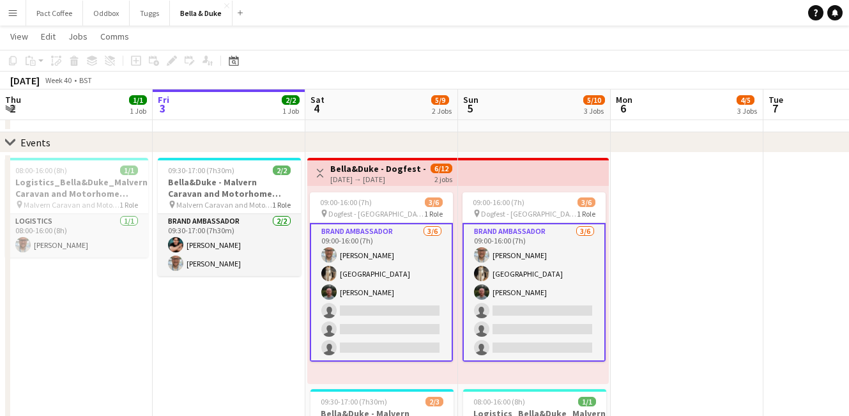
click at [252, 337] on app-date-cell "09:30-17:00 (7h30m) 2/2 [PERSON_NAME] - Malvern Caravan and Motorhome Show pin …" at bounding box center [229, 405] width 153 height 505
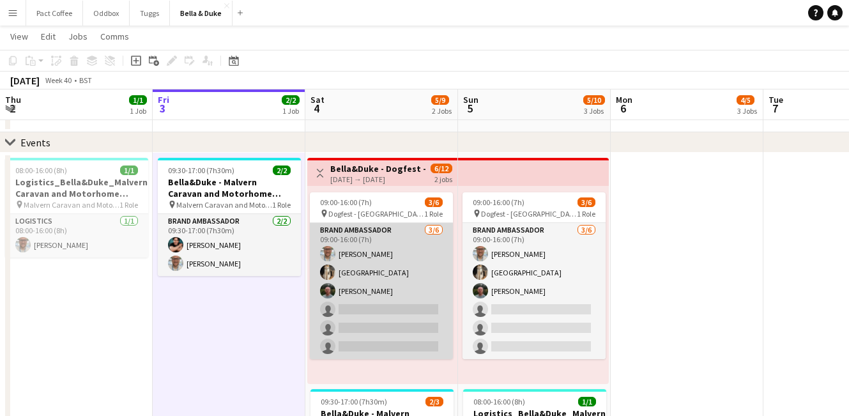
click at [357, 261] on app-card-role "Brand Ambassador [DATE] 09:00-16:00 (7h) [PERSON_NAME] Mat Castle [PERSON_NAME]…" at bounding box center [381, 291] width 143 height 136
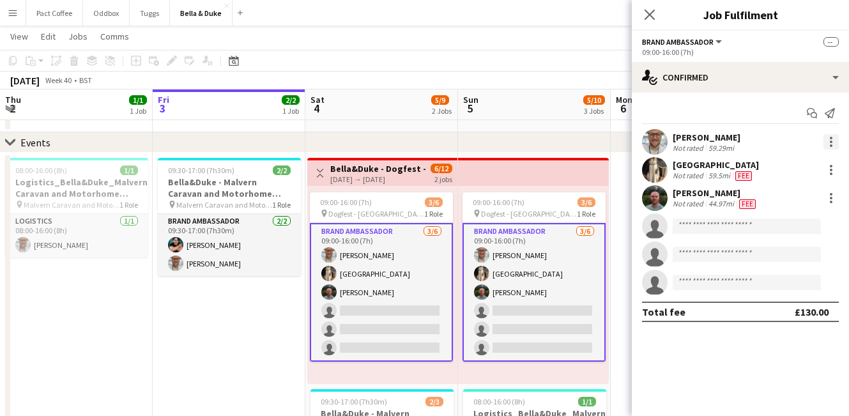
click at [830, 144] on div at bounding box center [831, 141] width 15 height 15
click at [771, 260] on span "Remove" at bounding box center [768, 257] width 38 height 11
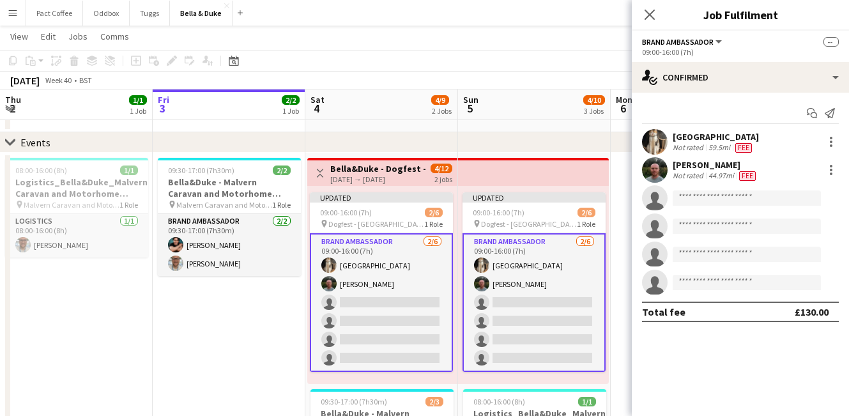
click at [276, 295] on app-date-cell "09:30-17:00 (7h30m) 2/2 [PERSON_NAME] - Malvern Caravan and Motorhome Show pin …" at bounding box center [229, 405] width 153 height 505
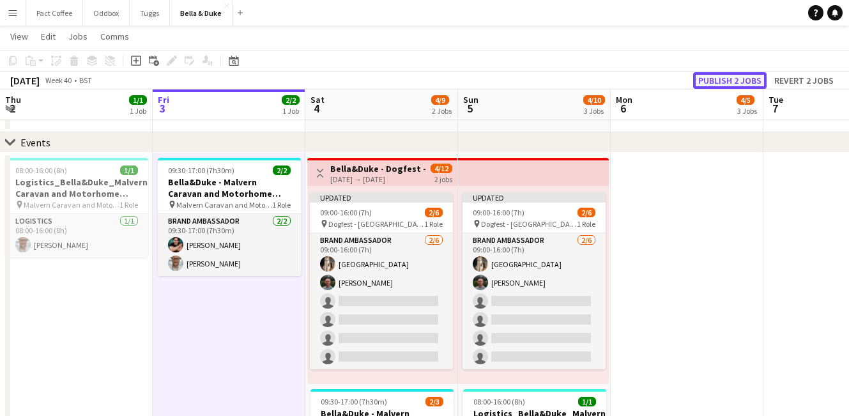
click at [750, 78] on button "Publish 2 jobs" at bounding box center [729, 80] width 73 height 17
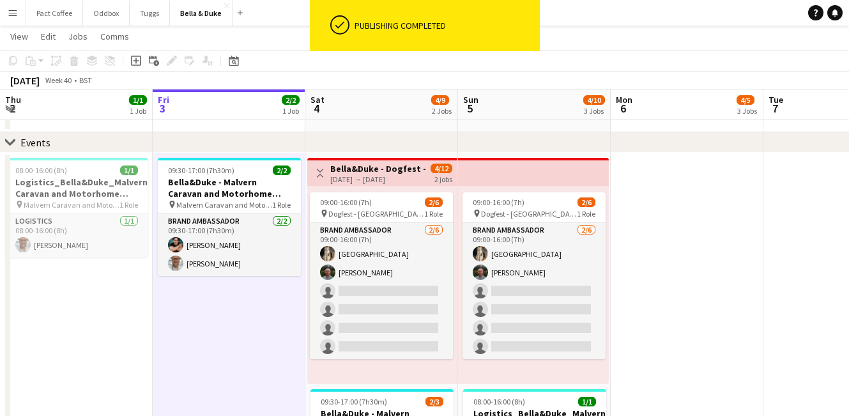
click at [685, 318] on app-date-cell at bounding box center [687, 405] width 153 height 505
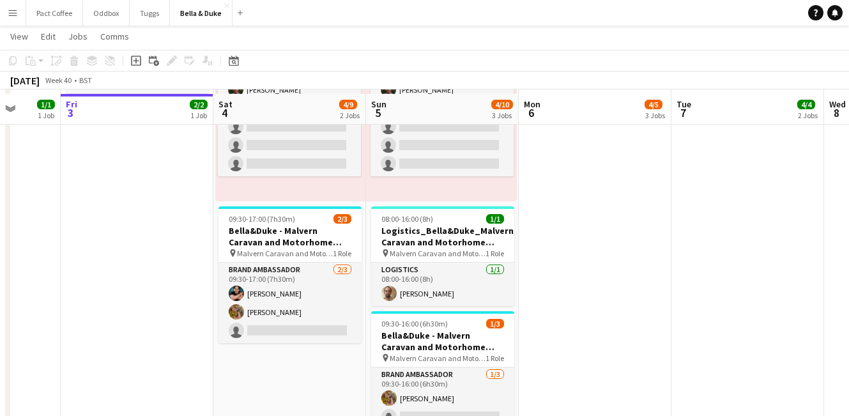
scroll to position [236, 0]
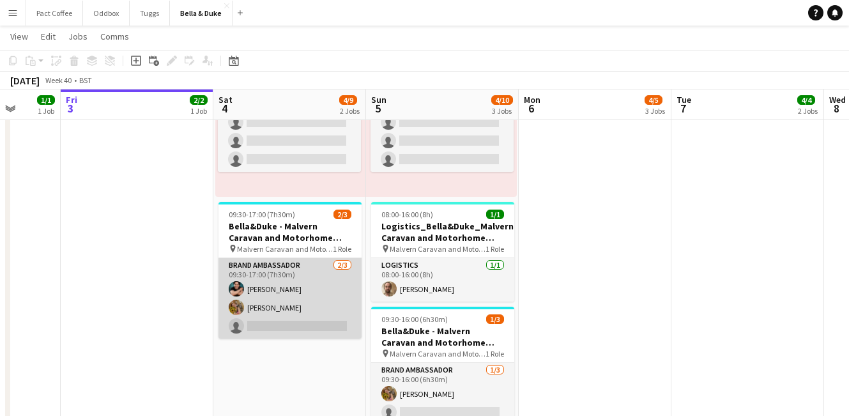
click at [288, 328] on app-card-role "Brand Ambassador [DATE] 09:30-17:00 (7h30m) [PERSON_NAME] [PERSON_NAME] single-…" at bounding box center [290, 298] width 143 height 81
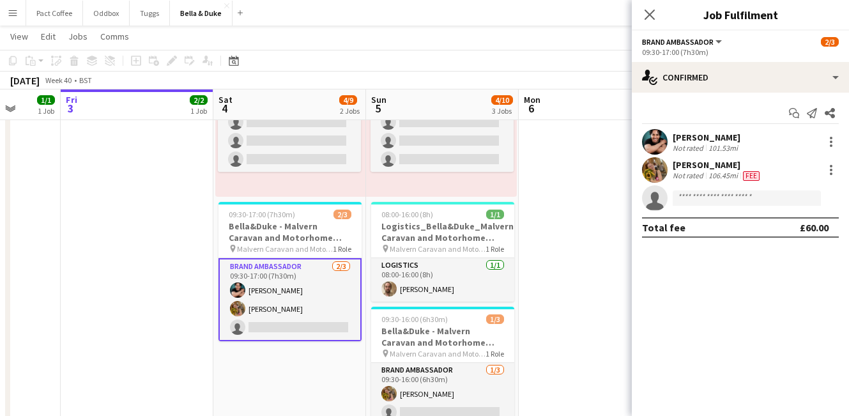
click at [286, 326] on app-card-role "Brand Ambassador [DATE] 09:30-17:00 (7h30m) [PERSON_NAME] [PERSON_NAME] single-…" at bounding box center [290, 299] width 143 height 83
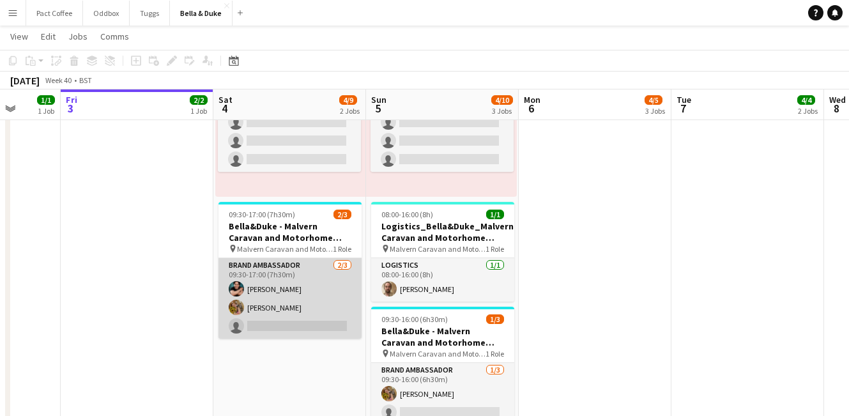
click at [286, 326] on app-card-role "Brand Ambassador [DATE] 09:30-17:00 (7h30m) [PERSON_NAME] [PERSON_NAME] single-…" at bounding box center [290, 298] width 143 height 81
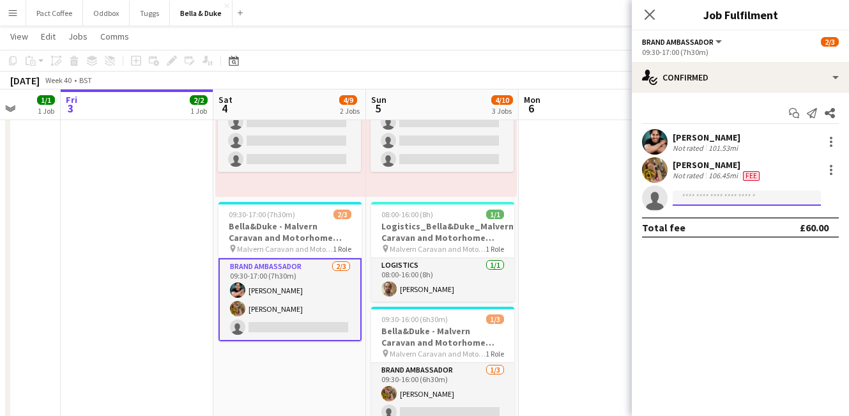
click at [766, 201] on input at bounding box center [747, 197] width 148 height 15
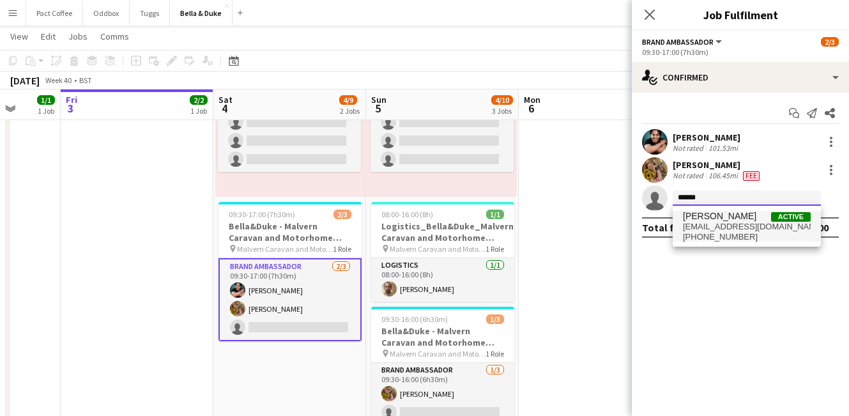
type input "******"
click at [765, 237] on span "[PHONE_NUMBER]" at bounding box center [747, 237] width 128 height 10
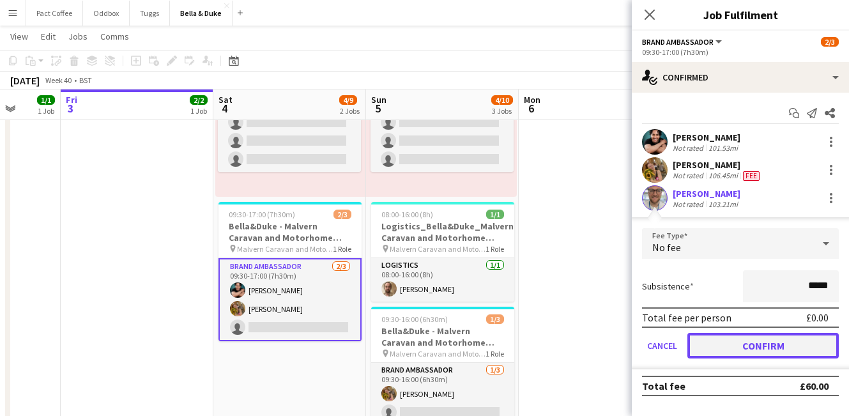
click at [745, 340] on button "Confirm" at bounding box center [762, 346] width 151 height 26
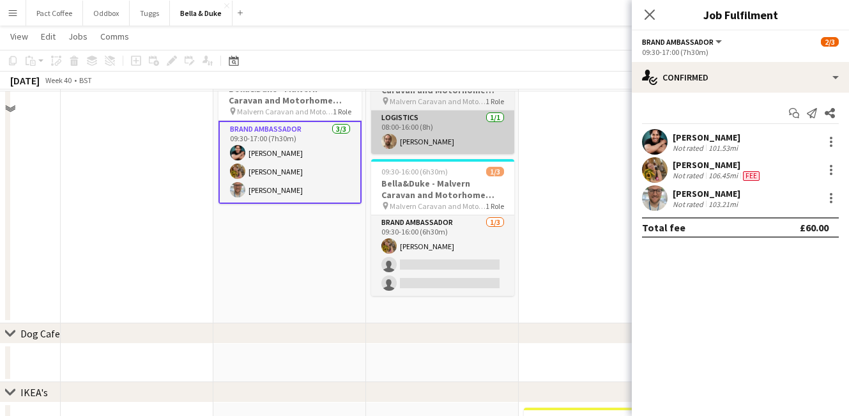
scroll to position [397, 0]
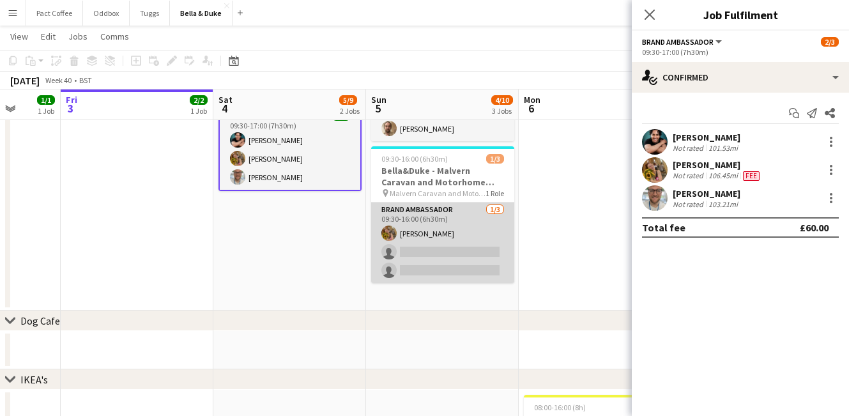
click at [447, 254] on app-card-role "Brand Ambassador [DATE] 09:30-16:00 (6h30m) [PERSON_NAME] single-neutral-action…" at bounding box center [442, 243] width 143 height 81
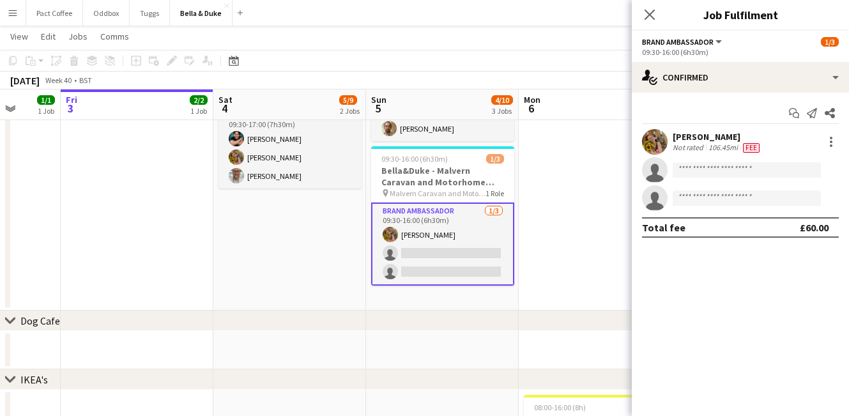
click at [776, 161] on app-invite-slot "single-neutral-actions" at bounding box center [740, 170] width 217 height 26
click at [772, 165] on input at bounding box center [747, 169] width 148 height 15
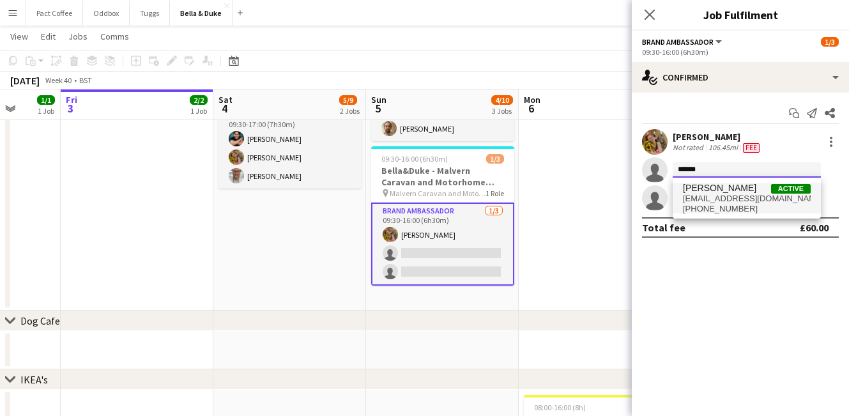
type input "******"
click at [772, 197] on span "[EMAIL_ADDRESS][DOMAIN_NAME]" at bounding box center [747, 199] width 128 height 10
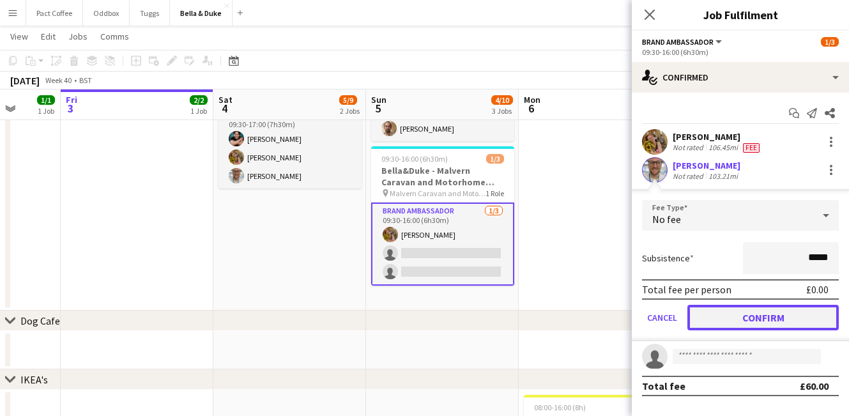
click at [783, 330] on button "Confirm" at bounding box center [762, 318] width 151 height 26
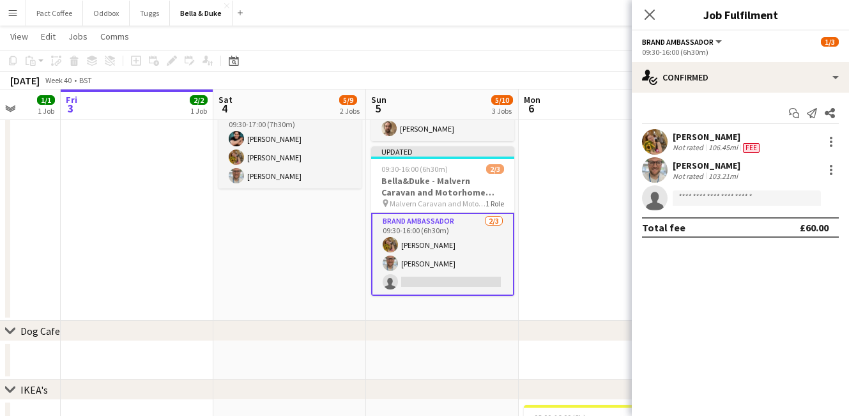
click at [306, 256] on app-date-cell "Toggle View Bella&Duke - Dogfest - [GEOGRAPHIC_DATA] (Team 1) [DATE] → [DATE] 4…" at bounding box center [289, 63] width 153 height 516
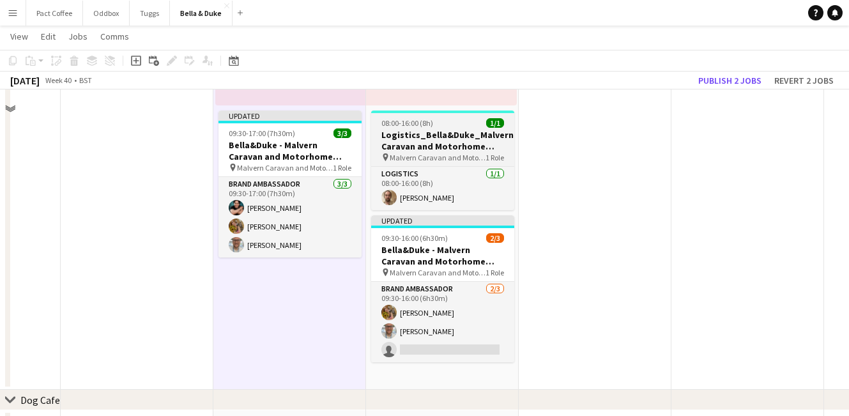
scroll to position [332, 0]
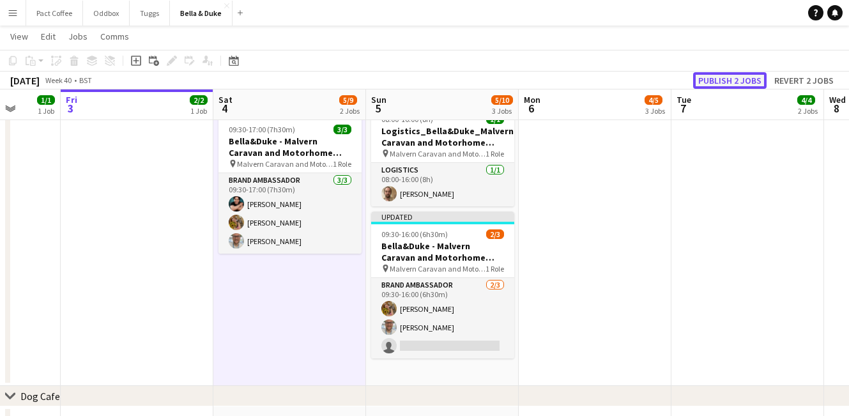
click at [714, 85] on button "Publish 2 jobs" at bounding box center [729, 80] width 73 height 17
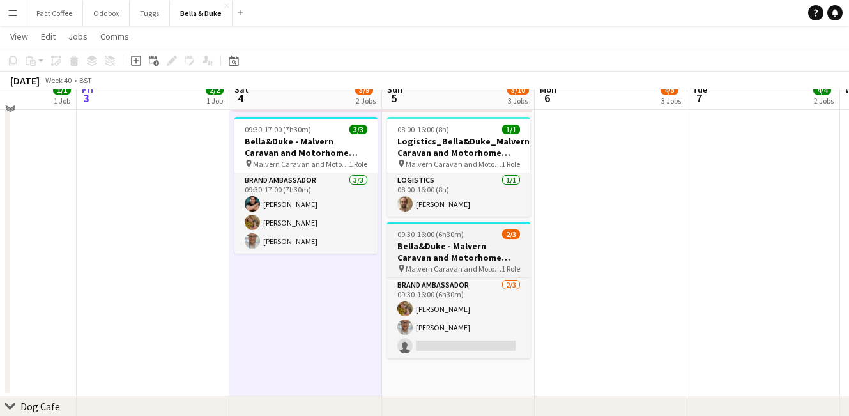
scroll to position [311, 0]
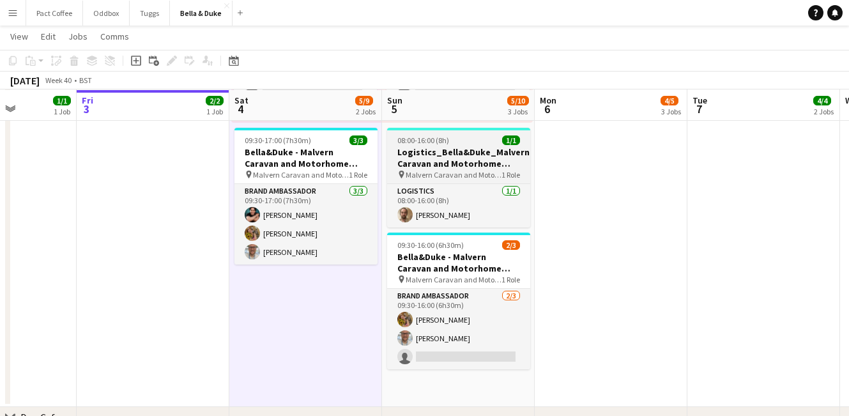
click at [436, 156] on h3 "Logistics_Bella&Duke_Malvern Caravan and Motorhome Show" at bounding box center [458, 157] width 143 height 23
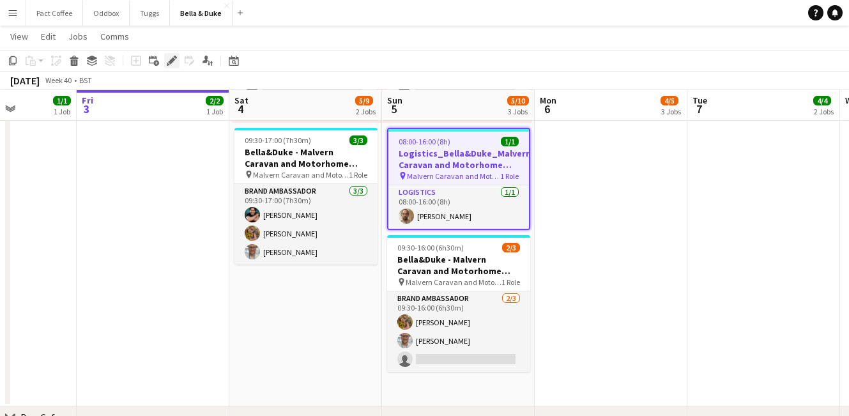
click at [173, 60] on icon at bounding box center [171, 61] width 7 height 7
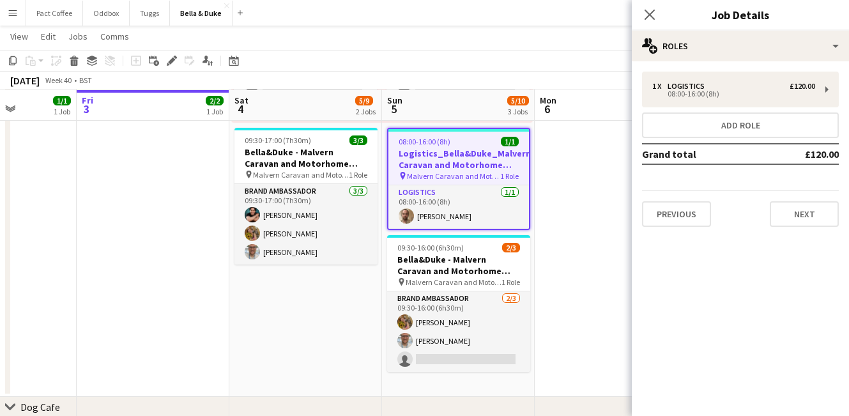
click at [597, 204] on app-date-cell at bounding box center [611, 143] width 153 height 505
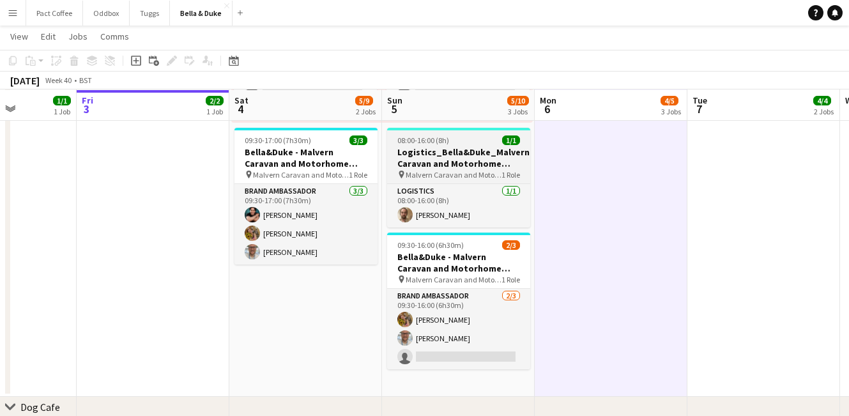
click at [448, 160] on h3 "Logistics_Bella&Duke_Malvern Caravan and Motorhome Show" at bounding box center [458, 157] width 143 height 23
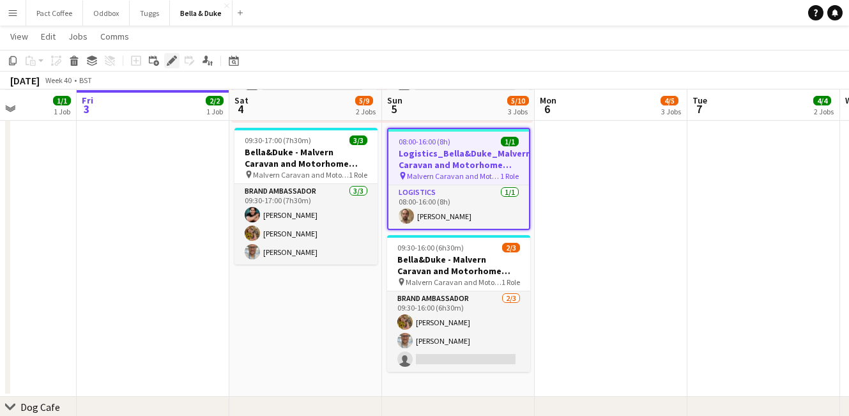
click at [178, 65] on div "Edit" at bounding box center [171, 60] width 15 height 15
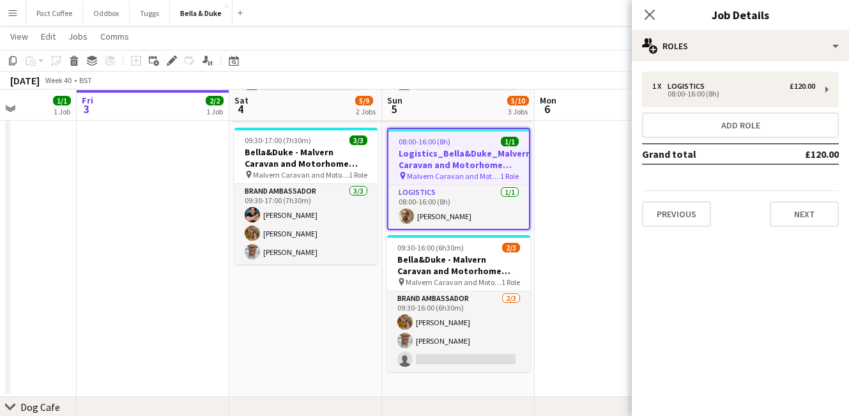
click at [580, 214] on app-date-cell at bounding box center [611, 143] width 153 height 505
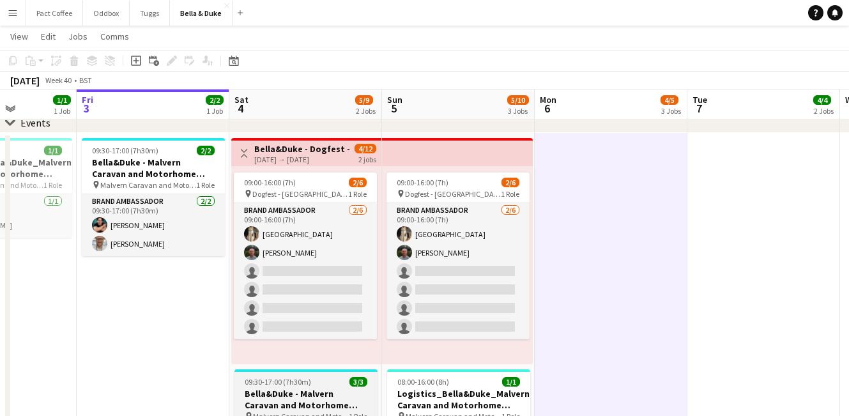
scroll to position [68, 0]
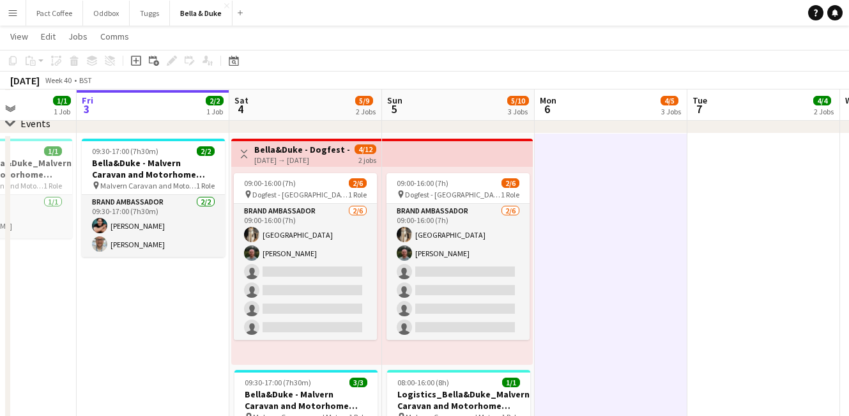
click at [312, 142] on app-top-bar "Toggle View Bella&Duke - Dogfest - [GEOGRAPHIC_DATA] (Team 1) [DATE] → [DATE] 4…" at bounding box center [306, 153] width 150 height 28
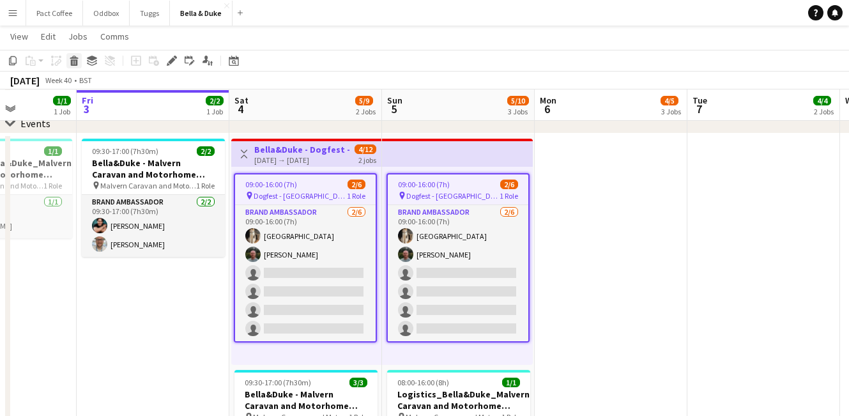
click at [75, 61] on icon "Delete" at bounding box center [74, 61] width 10 height 10
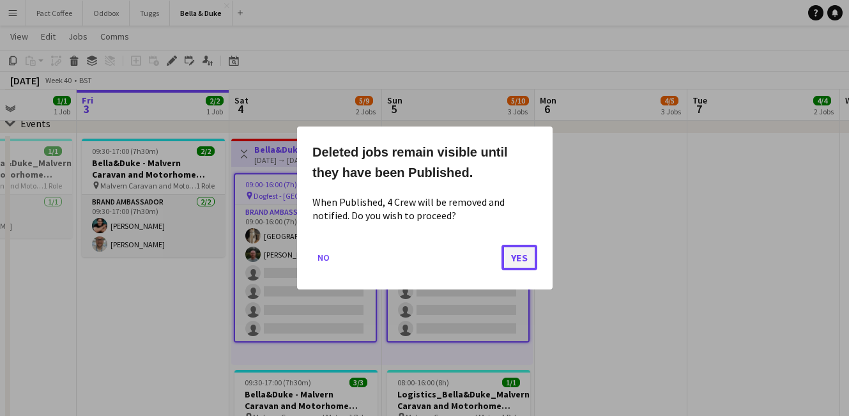
click at [525, 267] on button "Yes" at bounding box center [520, 258] width 36 height 26
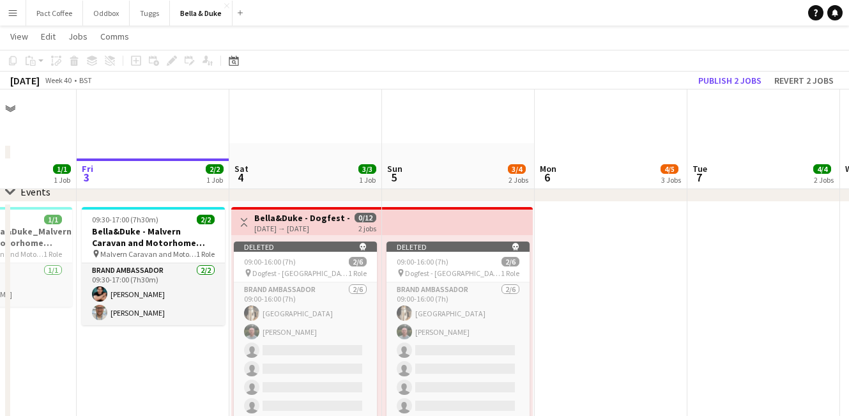
scroll to position [68, 0]
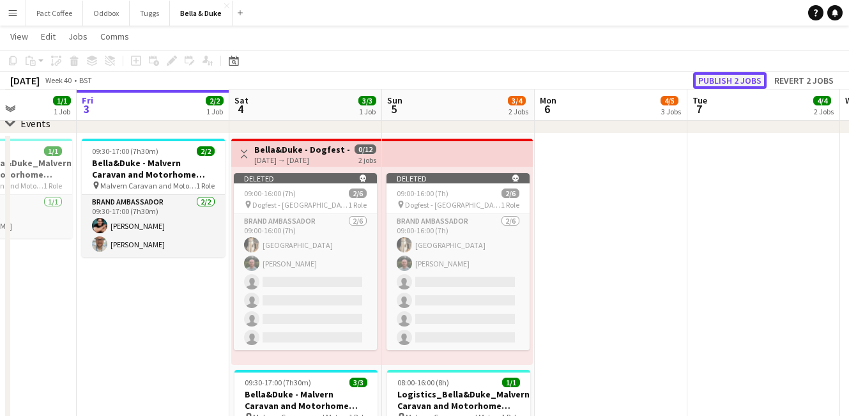
click at [746, 81] on button "Publish 2 jobs" at bounding box center [729, 80] width 73 height 17
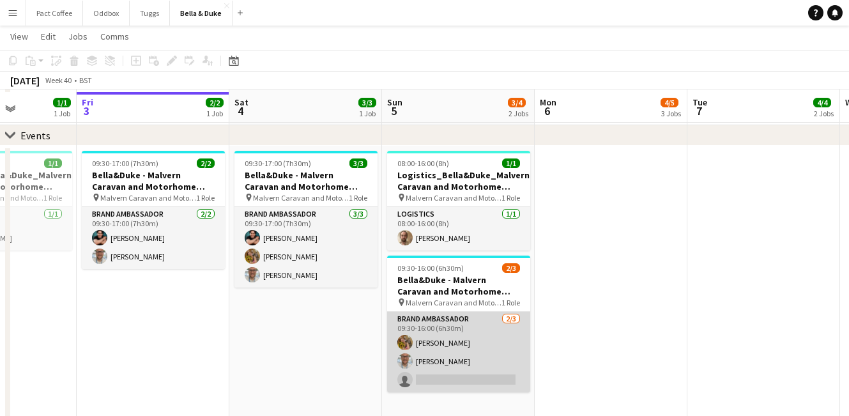
scroll to position [53, 0]
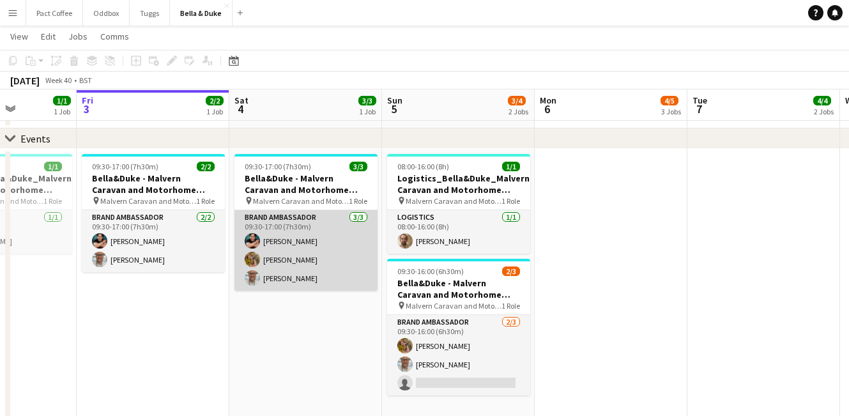
click at [327, 266] on app-card-role "Brand Ambassador [DATE] 09:30-17:00 (7h30m) [PERSON_NAME] [PERSON_NAME] [PERSON…" at bounding box center [305, 250] width 143 height 81
